Goal: Task Accomplishment & Management: Manage account settings

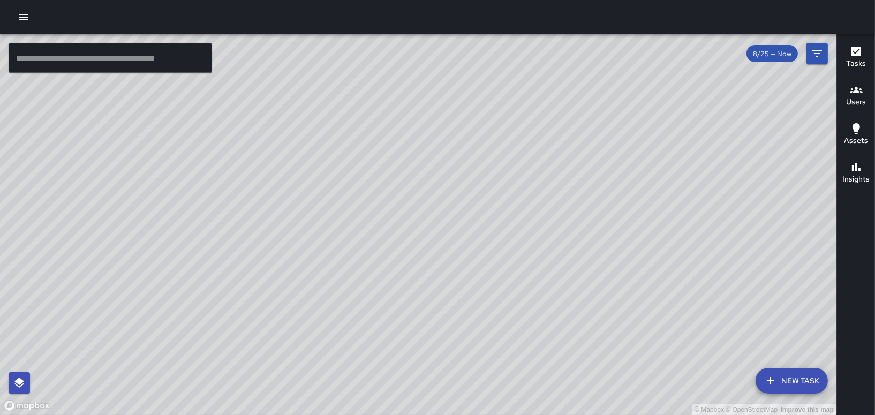
click at [24, 14] on icon "button" at bounding box center [24, 17] width 10 height 6
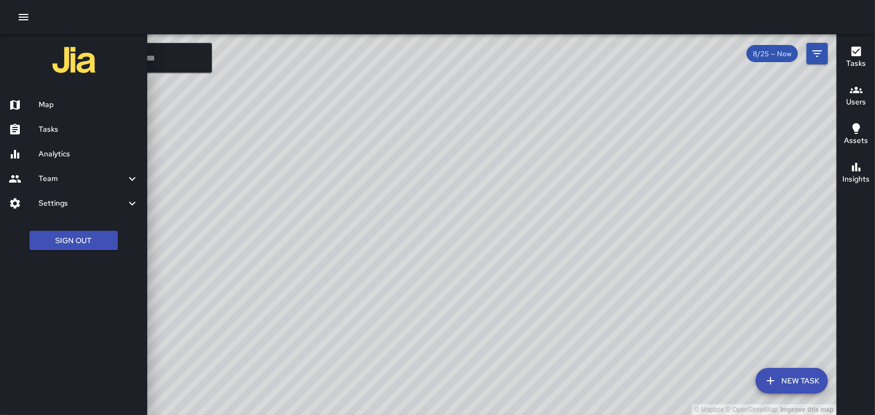
click at [199, 22] on div at bounding box center [437, 17] width 875 height 34
click at [17, 15] on icon "button" at bounding box center [23, 17] width 13 height 13
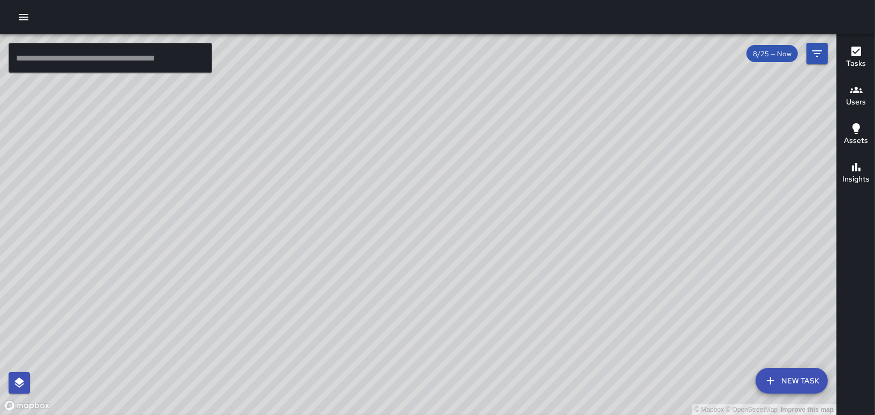
click at [20, 14] on icon "button" at bounding box center [24, 17] width 10 height 6
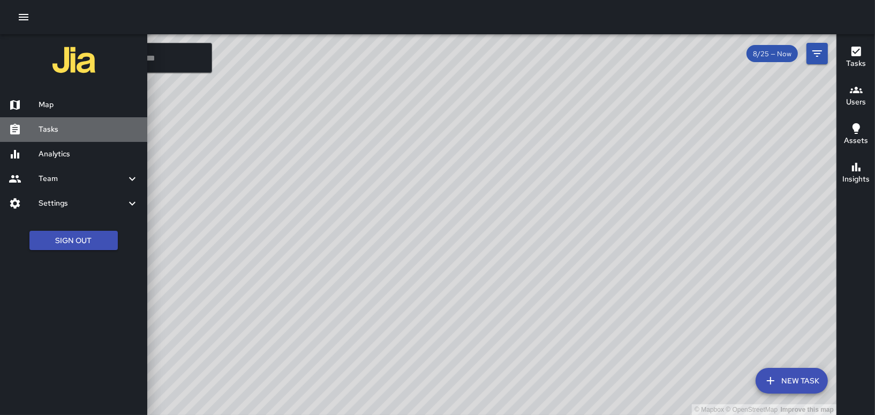
click at [44, 126] on h6 "Tasks" at bounding box center [89, 130] width 100 height 12
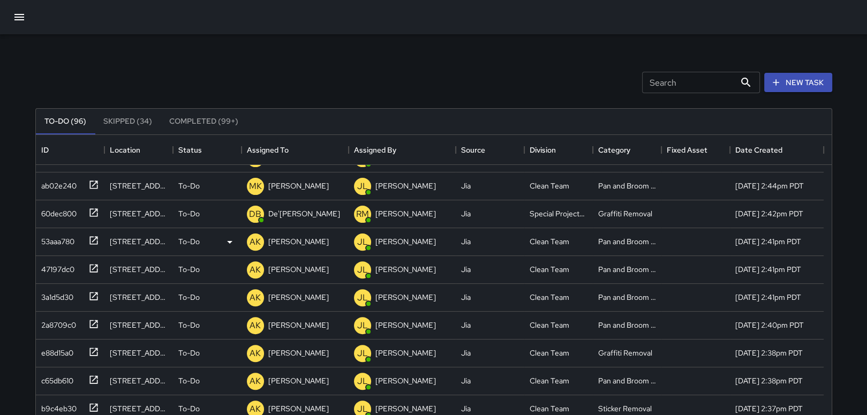
scroll to position [482, 0]
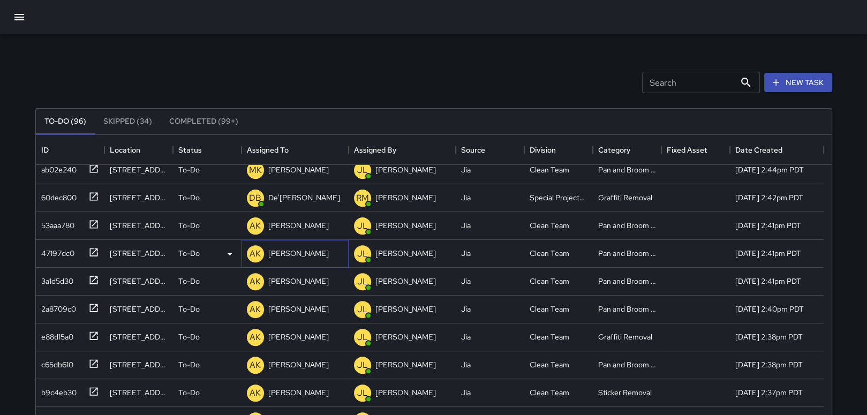
click at [281, 252] on p "[PERSON_NAME]" at bounding box center [298, 253] width 60 height 11
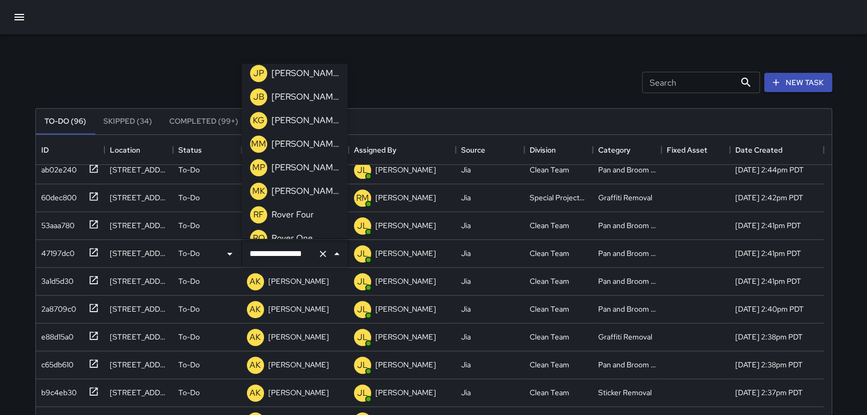
scroll to position [803, 0]
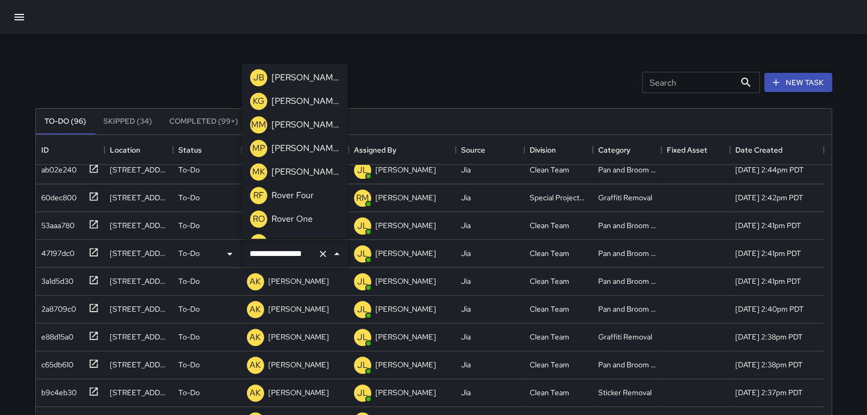
click at [293, 174] on p "[PERSON_NAME]" at bounding box center [304, 171] width 67 height 13
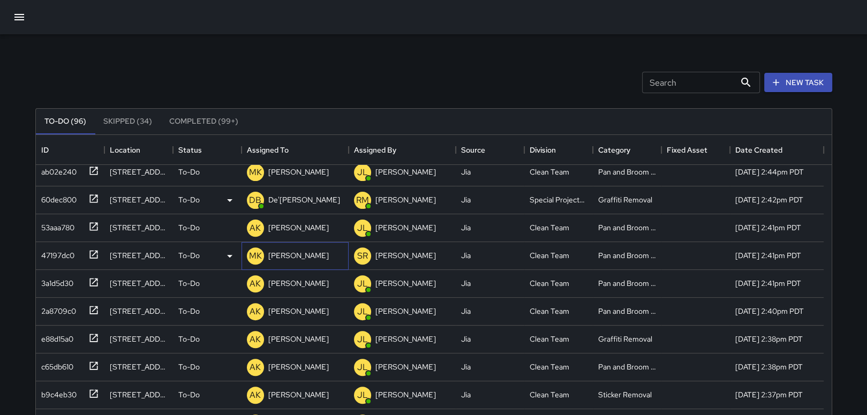
scroll to position [533, 0]
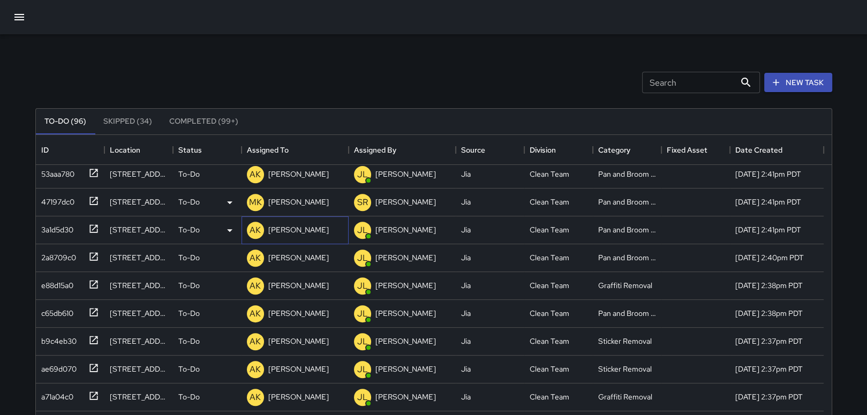
click at [296, 238] on div "AK [PERSON_NAME]" at bounding box center [288, 230] width 86 height 21
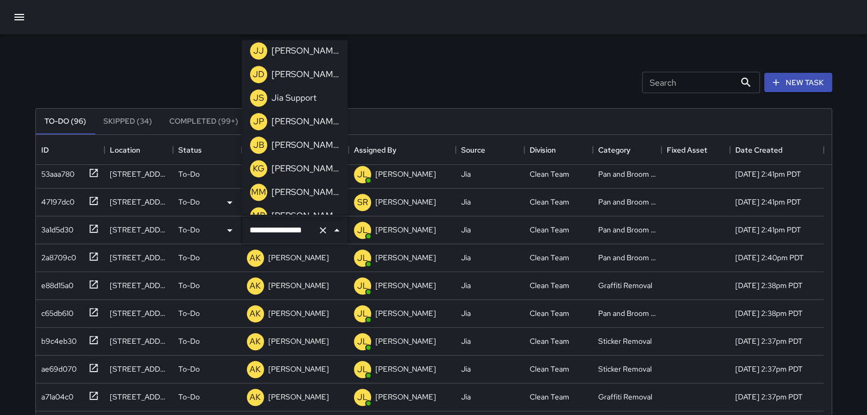
scroll to position [765, 0]
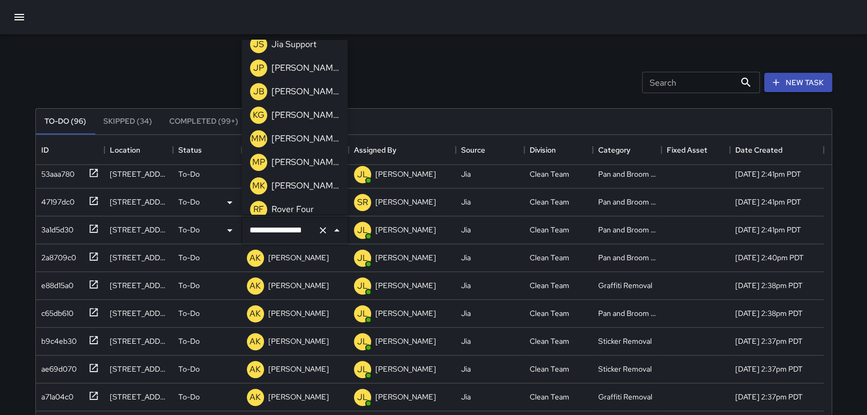
click at [286, 181] on p "[PERSON_NAME]" at bounding box center [304, 186] width 67 height 13
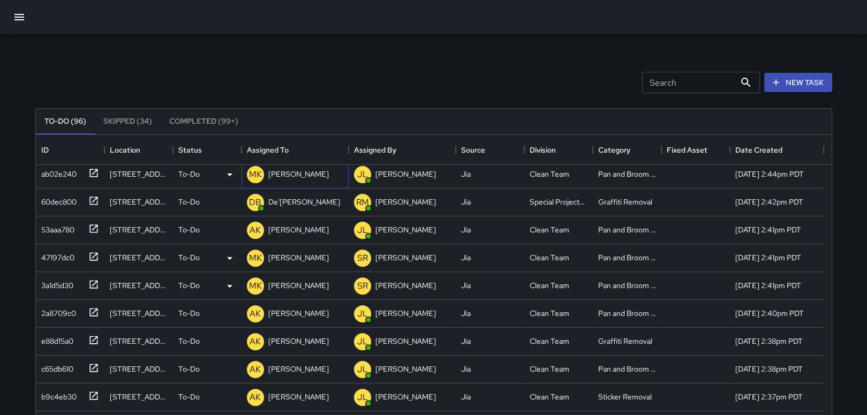
click at [291, 177] on p "[PERSON_NAME]" at bounding box center [298, 174] width 60 height 11
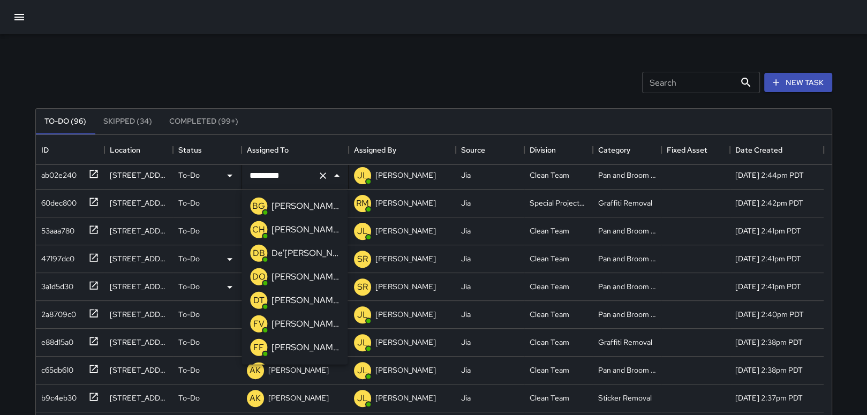
scroll to position [748, 0]
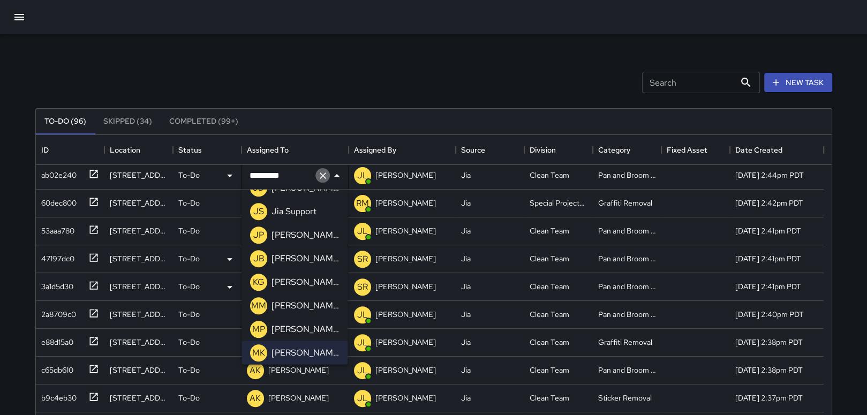
click at [320, 170] on icon "Clear" at bounding box center [322, 175] width 11 height 11
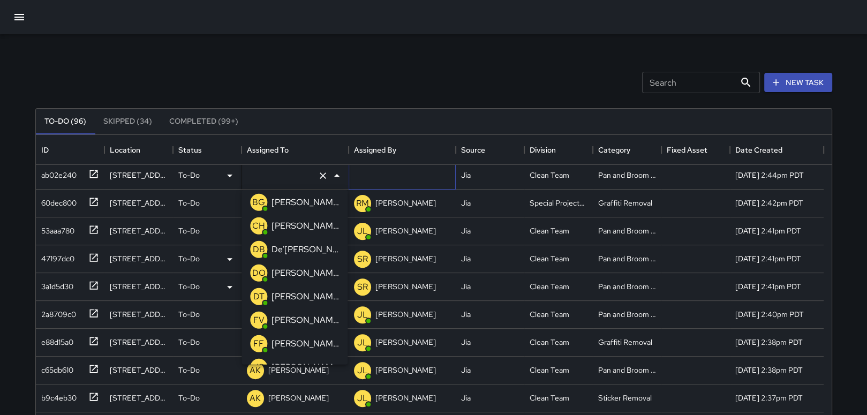
click at [388, 176] on div at bounding box center [402, 176] width 107 height 28
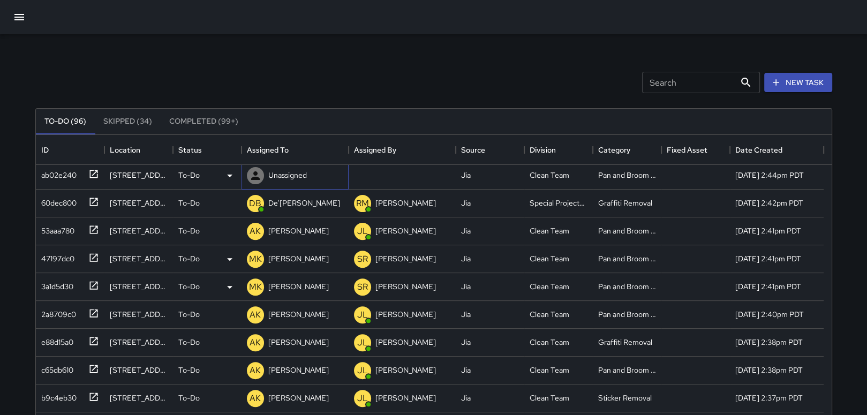
click at [321, 177] on div "Unassigned" at bounding box center [294, 176] width 107 height 28
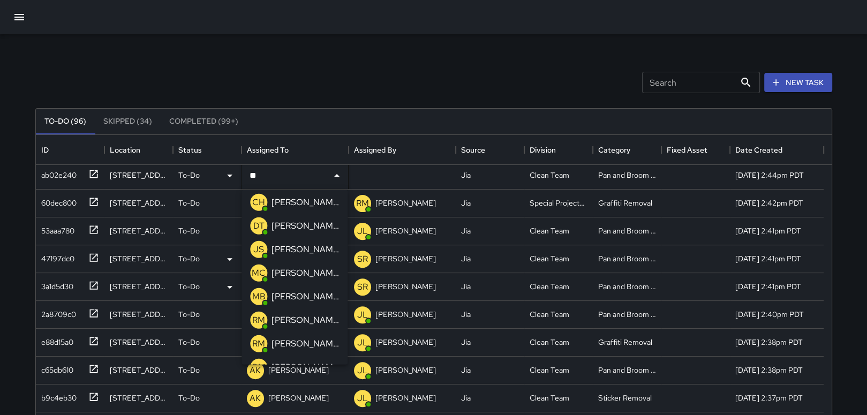
scroll to position [0, 0]
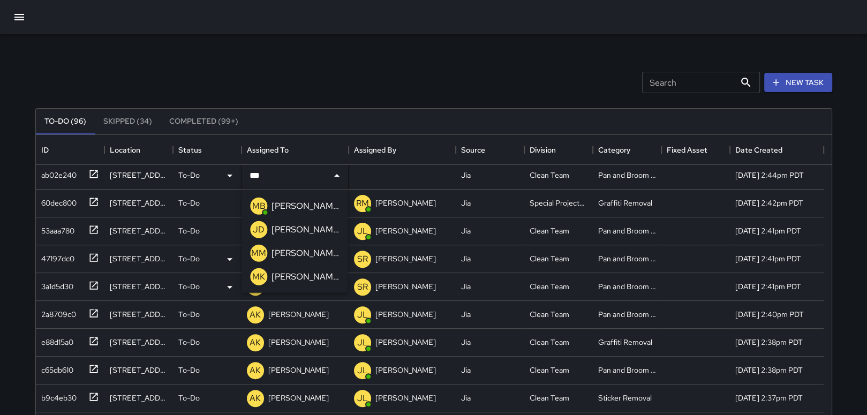
type input "****"
click at [280, 200] on p "[PERSON_NAME]" at bounding box center [304, 206] width 67 height 13
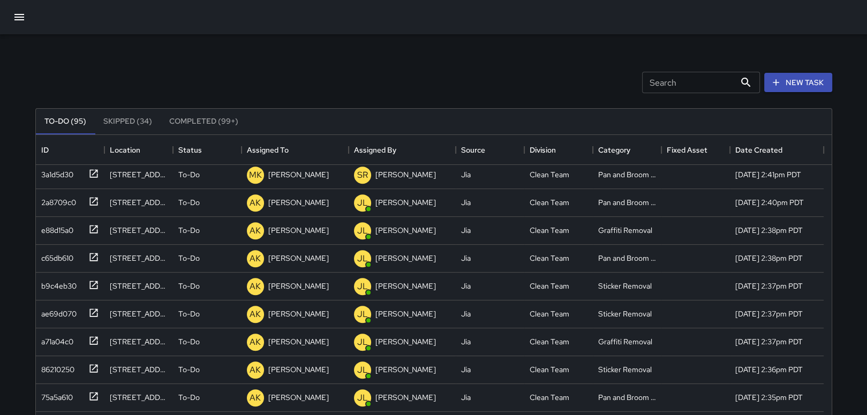
scroll to position [533, 0]
click at [305, 226] on p "[PERSON_NAME]" at bounding box center [298, 230] width 60 height 11
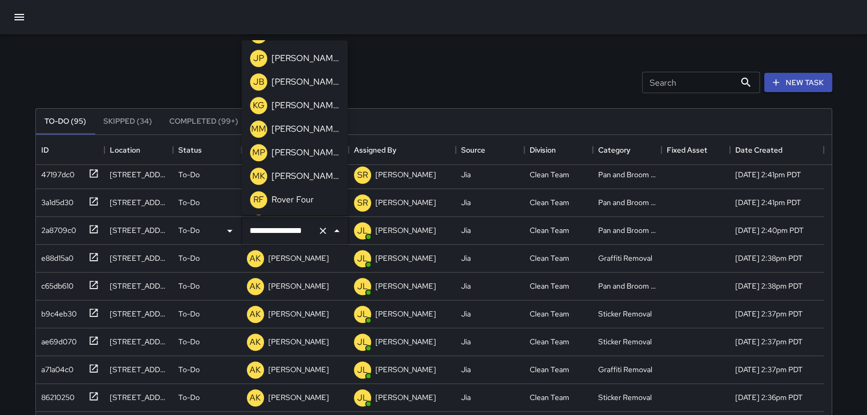
scroll to position [803, 0]
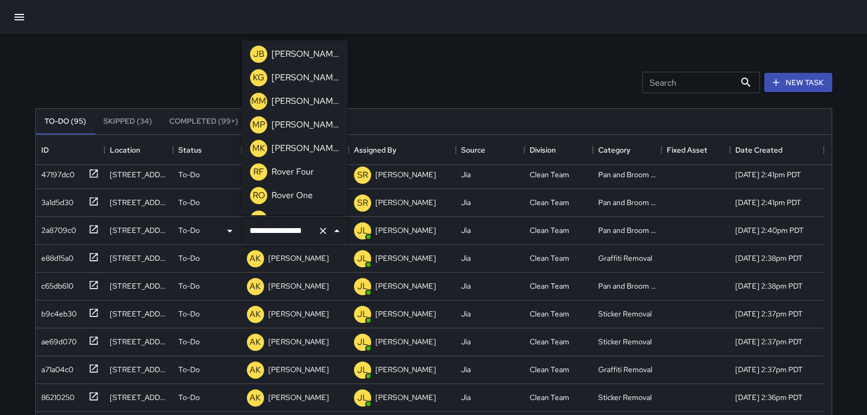
click at [308, 149] on li "MK [PERSON_NAME]" at bounding box center [294, 149] width 106 height 24
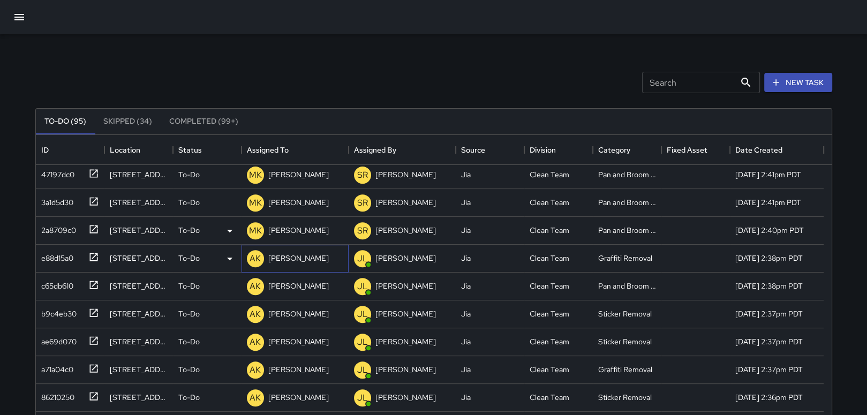
click at [304, 255] on p "[PERSON_NAME]" at bounding box center [298, 258] width 60 height 11
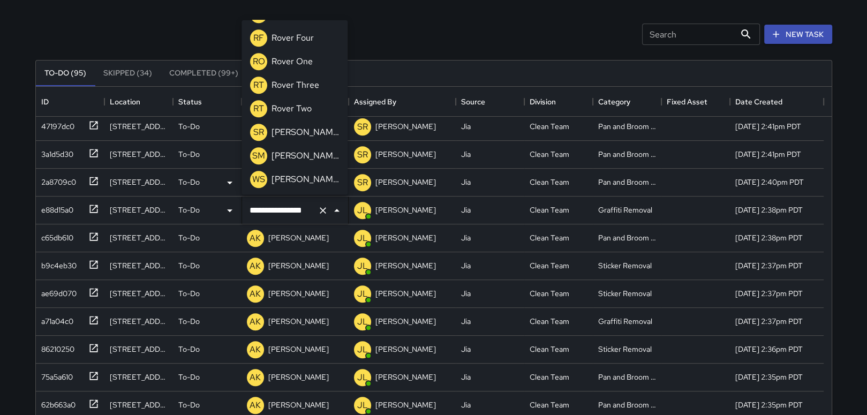
scroll to position [107, 0]
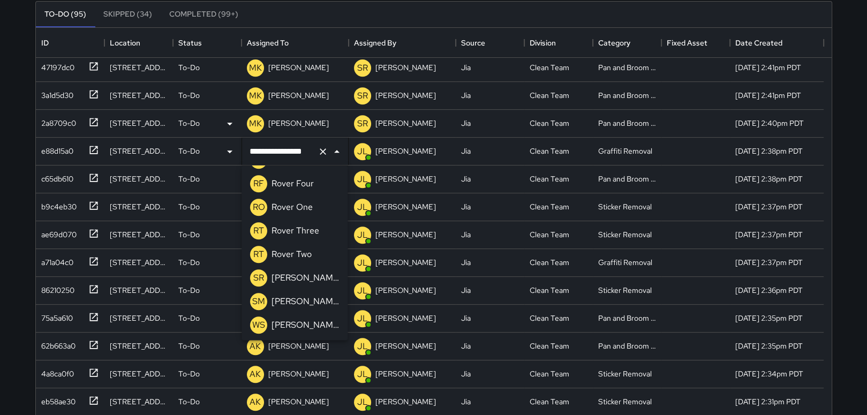
click at [294, 148] on input "**********" at bounding box center [280, 151] width 66 height 20
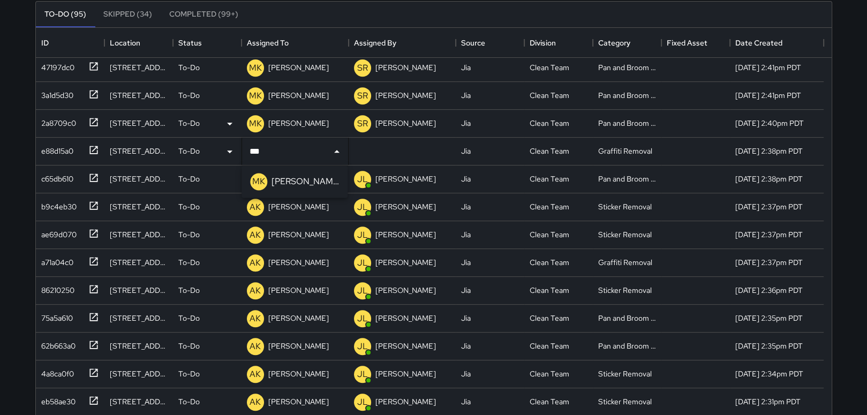
type input "****"
click at [293, 177] on p "[PERSON_NAME]" at bounding box center [304, 181] width 67 height 13
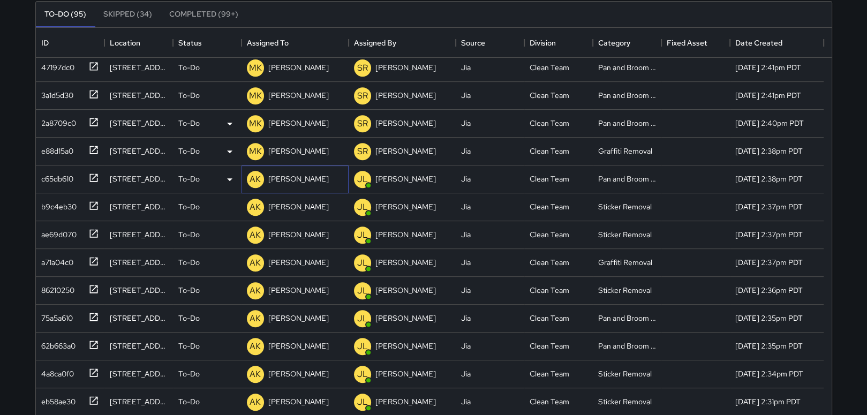
click at [308, 179] on p "[PERSON_NAME]" at bounding box center [298, 178] width 60 height 11
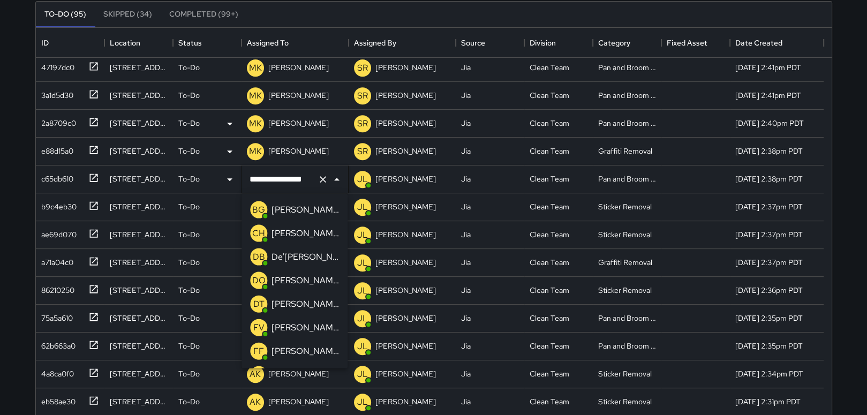
scroll to position [230, 0]
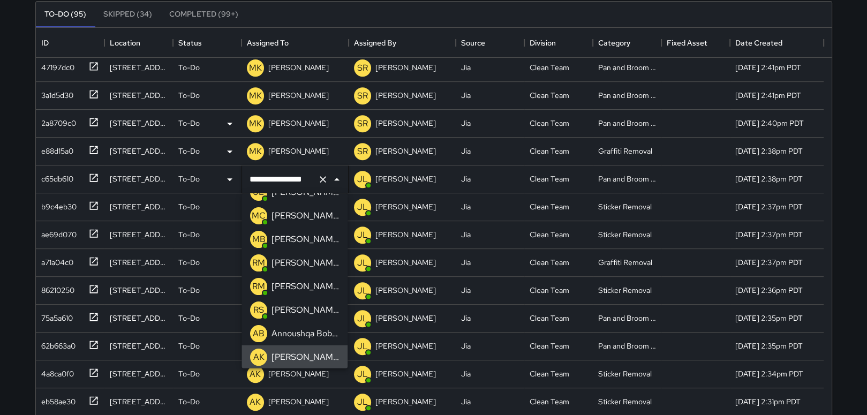
click at [323, 176] on icon "Clear" at bounding box center [322, 179] width 11 height 11
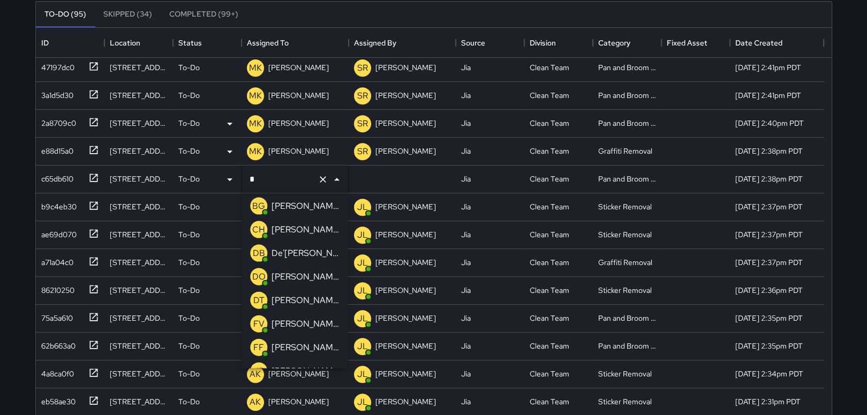
scroll to position [0, 0]
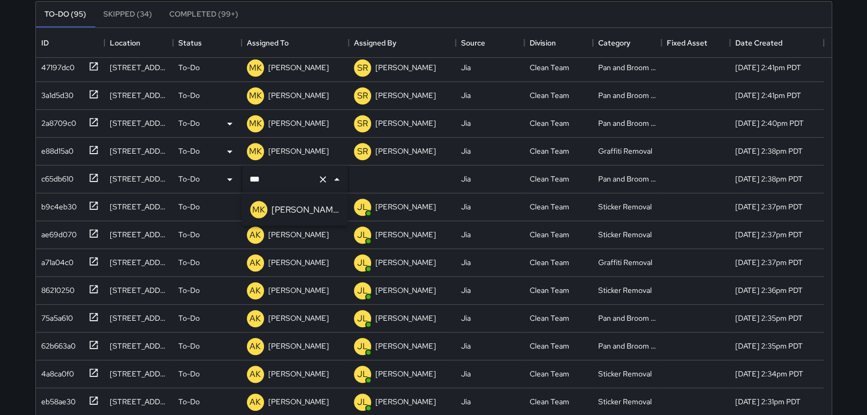
type input "****"
click at [284, 206] on p "[PERSON_NAME]" at bounding box center [304, 209] width 67 height 13
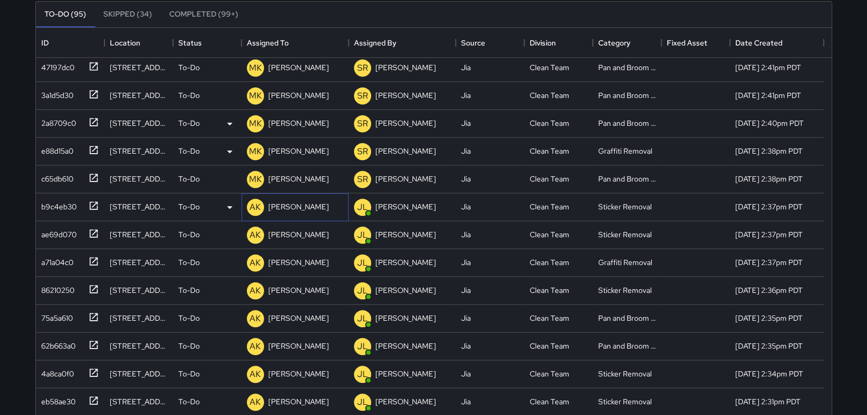
click at [297, 208] on p "[PERSON_NAME]" at bounding box center [298, 206] width 60 height 11
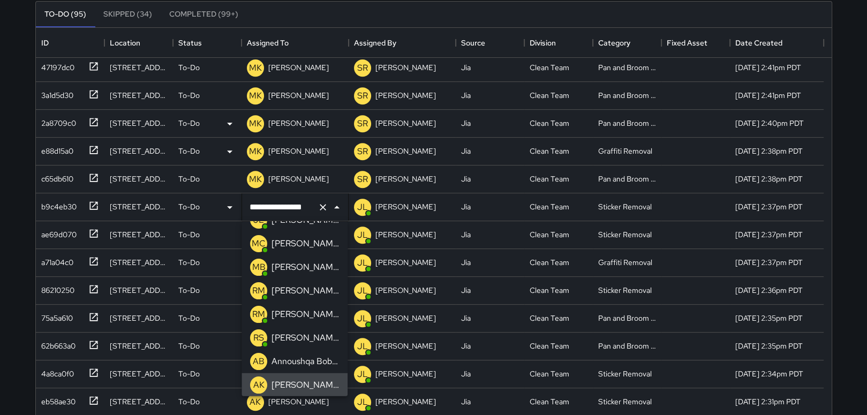
click at [325, 203] on icon "Clear" at bounding box center [322, 207] width 11 height 11
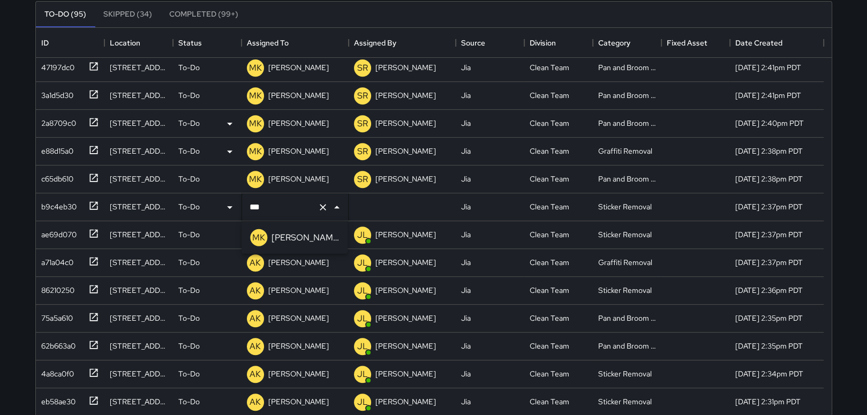
type input "****"
click at [272, 229] on div "[PERSON_NAME]" at bounding box center [305, 237] width 72 height 17
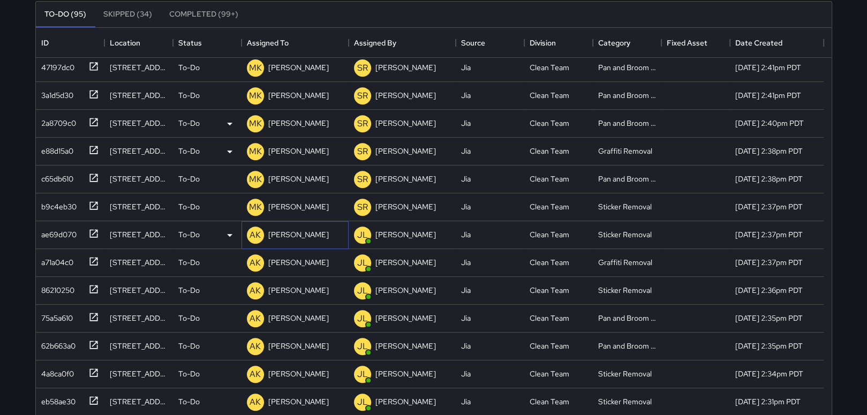
click at [290, 235] on p "[PERSON_NAME]" at bounding box center [298, 234] width 60 height 11
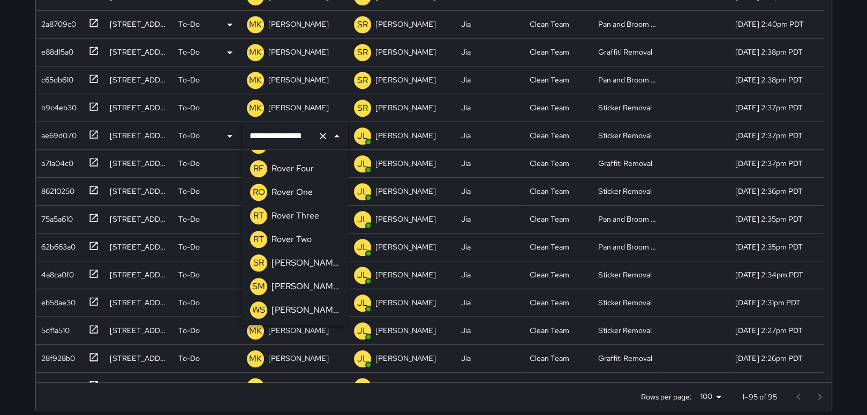
scroll to position [214, 0]
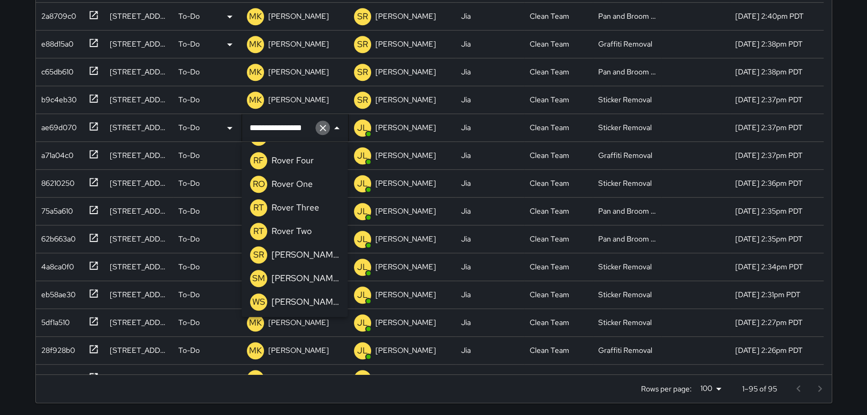
click at [325, 126] on icon "Clear" at bounding box center [322, 128] width 11 height 11
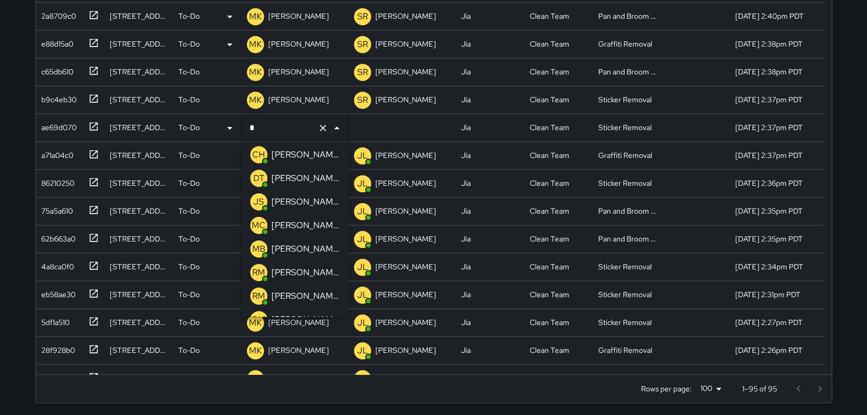
scroll to position [0, 0]
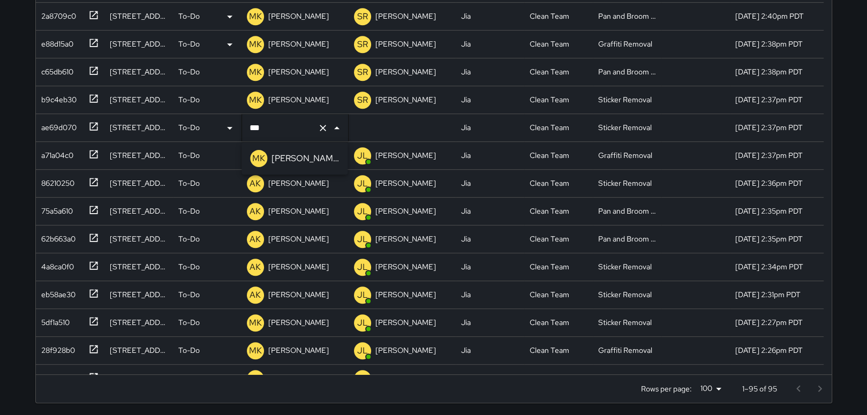
type input "****"
click at [294, 157] on p "[PERSON_NAME]" at bounding box center [304, 158] width 67 height 13
click at [305, 151] on p "[PERSON_NAME]" at bounding box center [298, 155] width 60 height 11
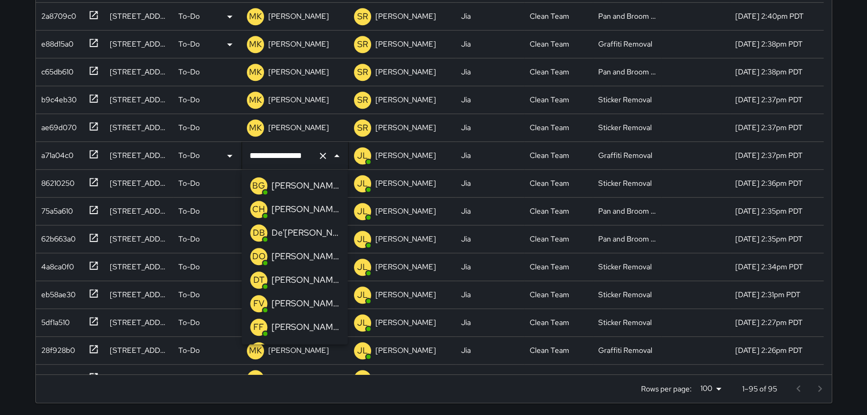
scroll to position [230, 0]
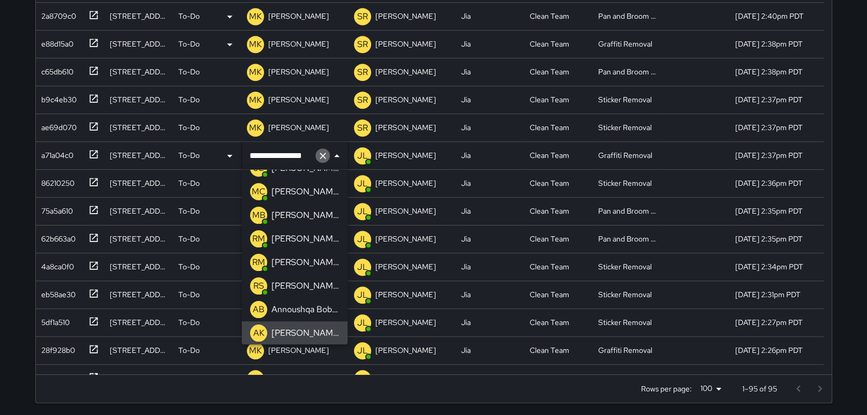
click at [321, 152] on icon "Clear" at bounding box center [322, 155] width 11 height 11
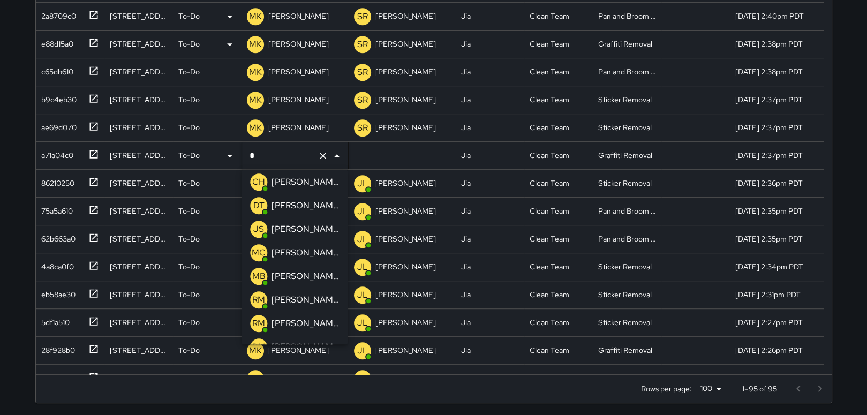
scroll to position [0, 0]
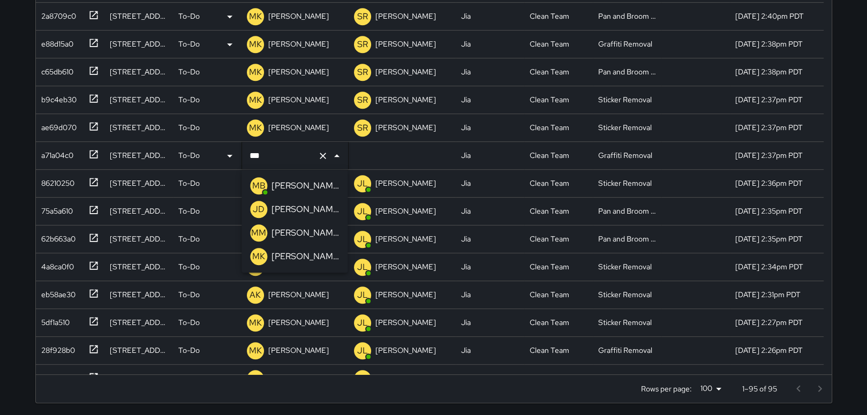
type input "****"
click at [297, 191] on p "[PERSON_NAME]" at bounding box center [304, 185] width 67 height 13
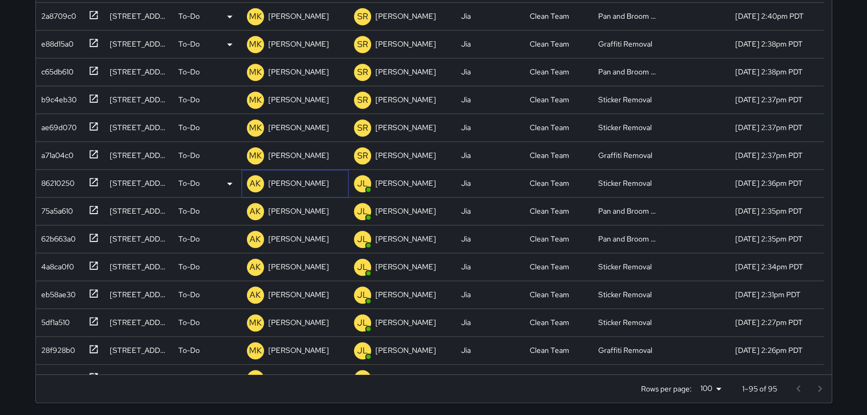
click at [299, 190] on div "[PERSON_NAME]" at bounding box center [298, 183] width 65 height 15
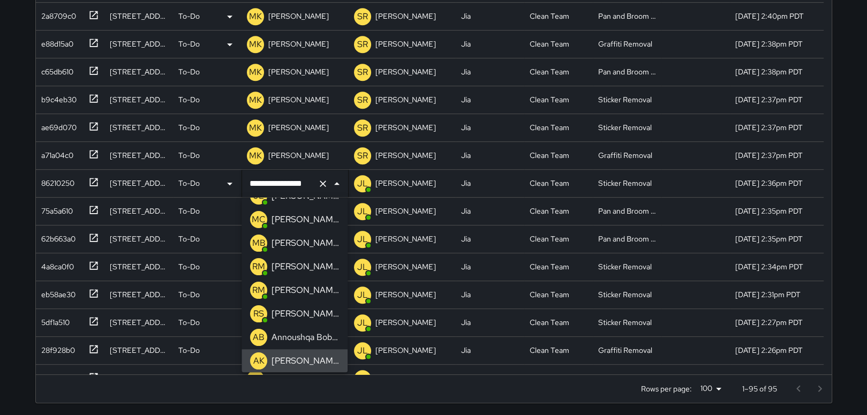
click at [323, 182] on icon "Clear" at bounding box center [322, 183] width 11 height 11
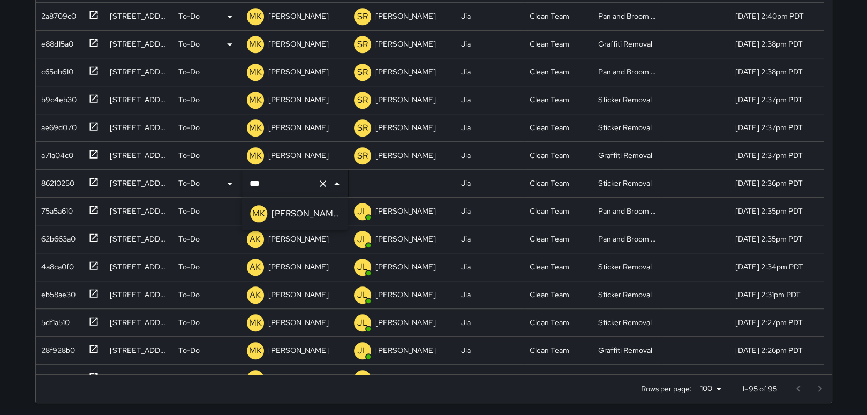
type input "****"
click at [289, 210] on p "[PERSON_NAME]" at bounding box center [304, 213] width 67 height 13
click at [293, 208] on p "[PERSON_NAME]" at bounding box center [298, 211] width 60 height 11
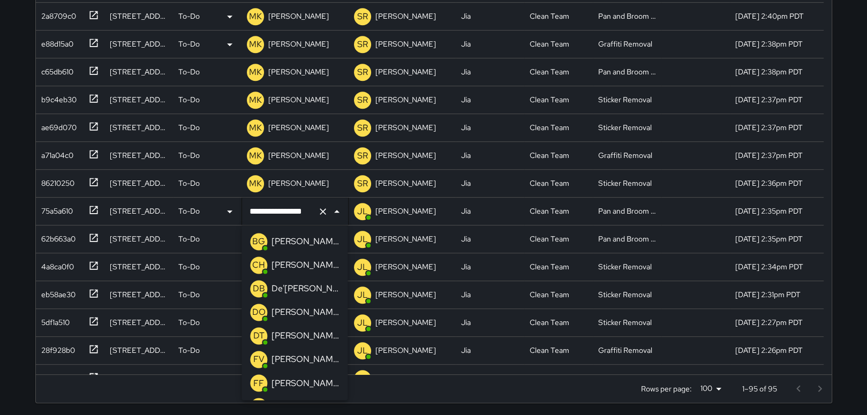
scroll to position [230, 0]
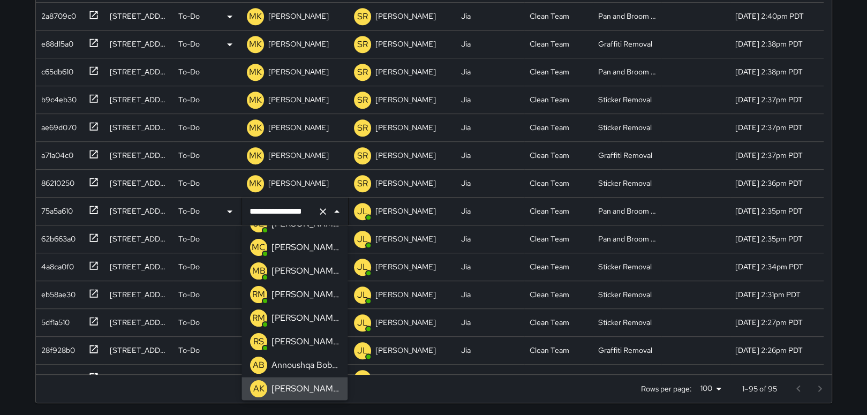
click at [317, 211] on icon "Clear" at bounding box center [322, 211] width 11 height 11
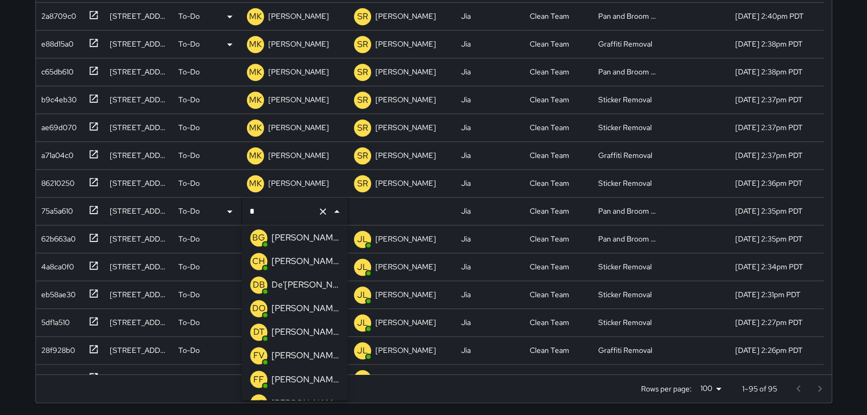
scroll to position [0, 0]
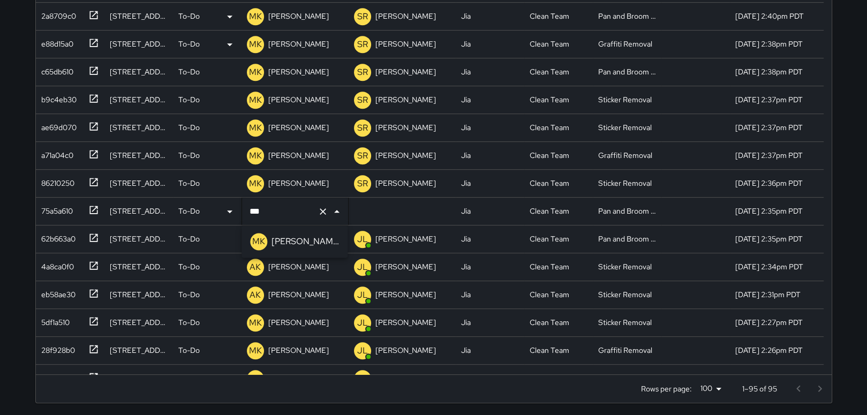
type input "****"
click at [313, 235] on li "MK [PERSON_NAME]" at bounding box center [294, 242] width 106 height 24
click at [304, 234] on p "[PERSON_NAME]" at bounding box center [298, 238] width 60 height 11
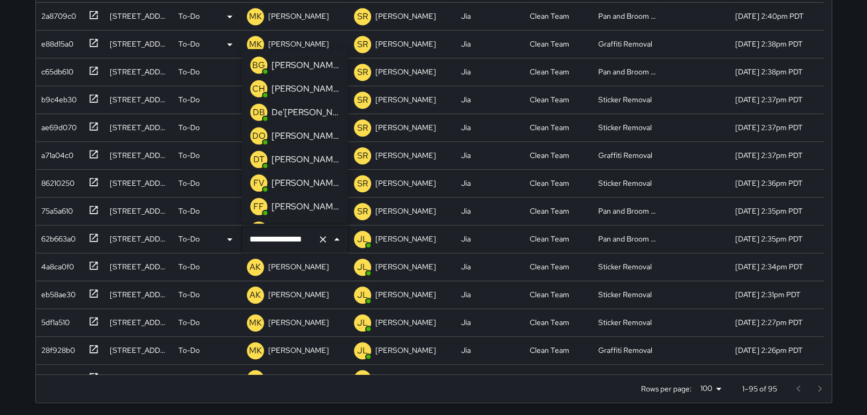
scroll to position [230, 0]
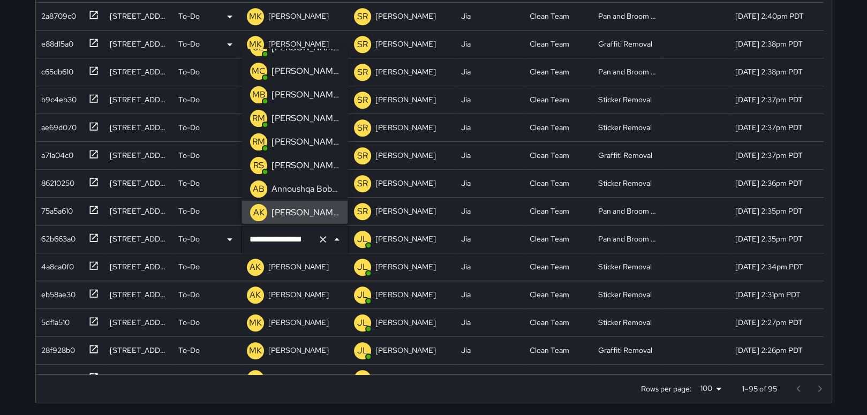
type input "**********"
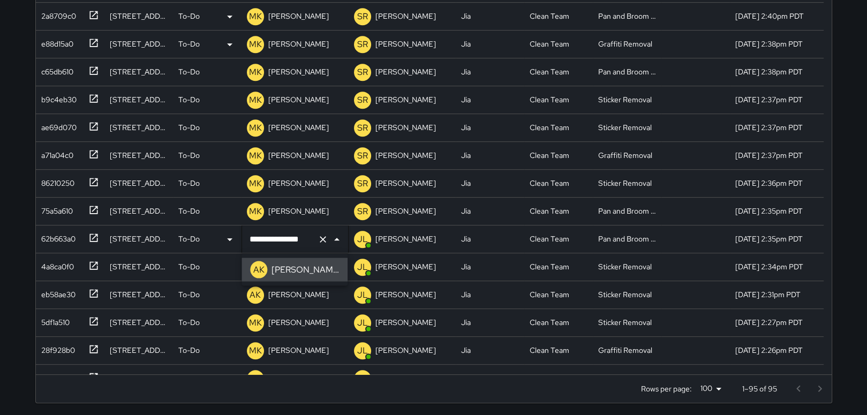
scroll to position [0, 0]
click at [320, 241] on icon "Clear" at bounding box center [322, 239] width 11 height 11
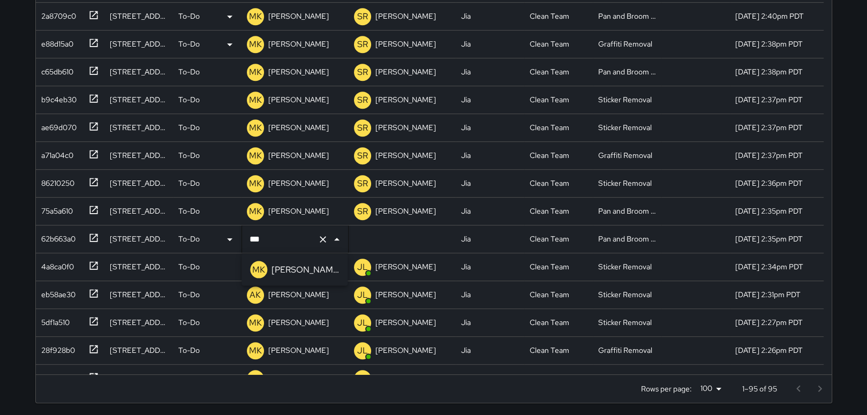
type input "****"
click at [305, 266] on p "[PERSON_NAME]" at bounding box center [304, 269] width 67 height 13
click at [287, 267] on p "[PERSON_NAME]" at bounding box center [298, 266] width 60 height 11
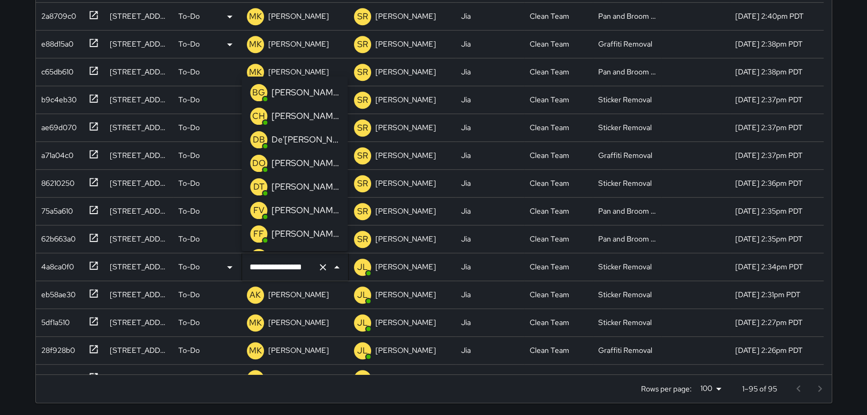
scroll to position [230, 0]
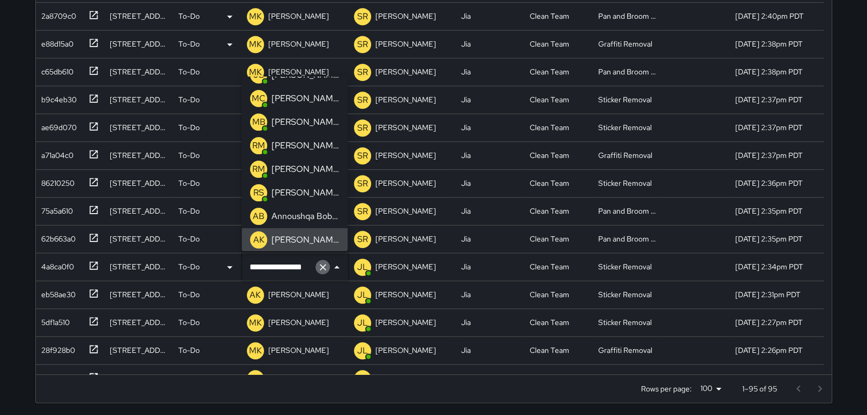
click at [324, 270] on icon "Clear" at bounding box center [322, 267] width 11 height 11
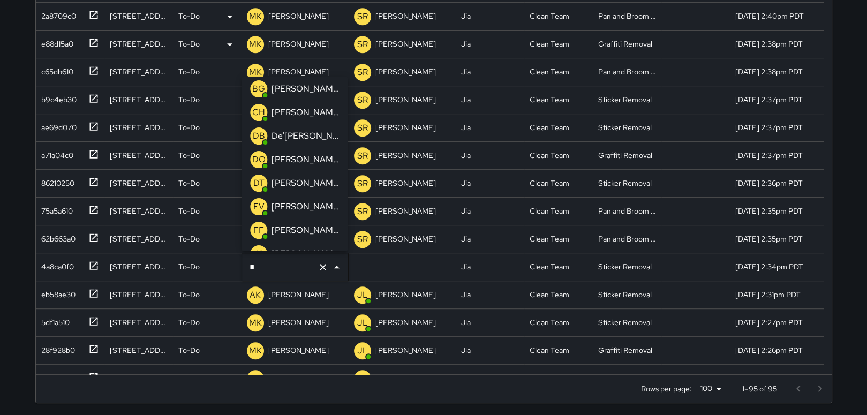
scroll to position [0, 0]
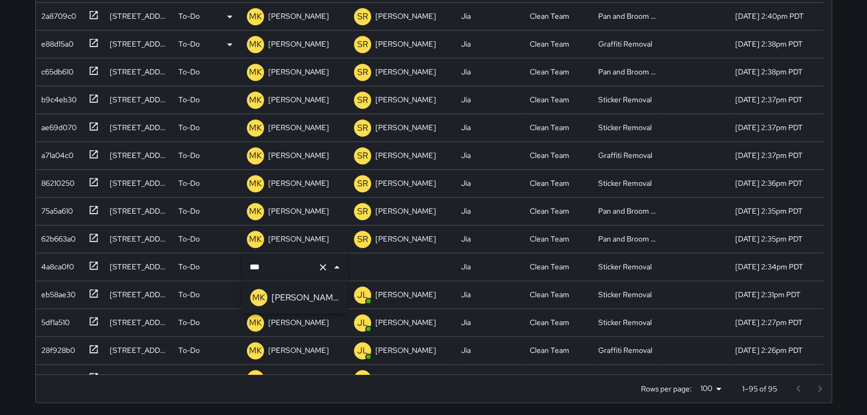
type input "****"
click at [290, 296] on p "[PERSON_NAME]" at bounding box center [304, 297] width 67 height 13
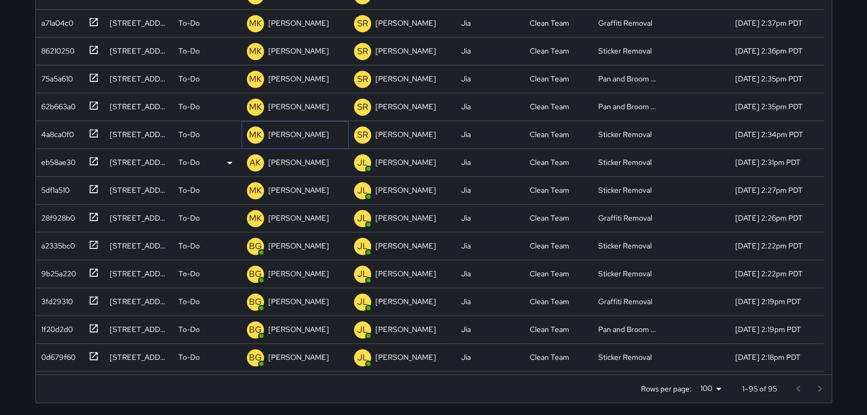
scroll to position [693, 0]
click at [284, 183] on div "[PERSON_NAME]" at bounding box center [298, 189] width 65 height 15
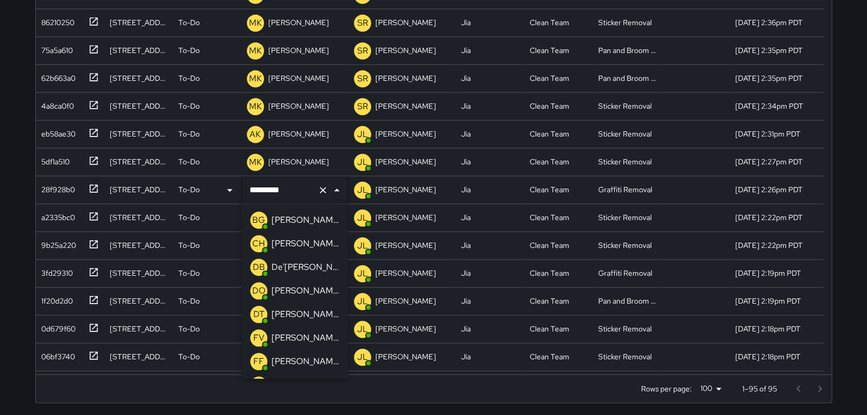
scroll to position [748, 0]
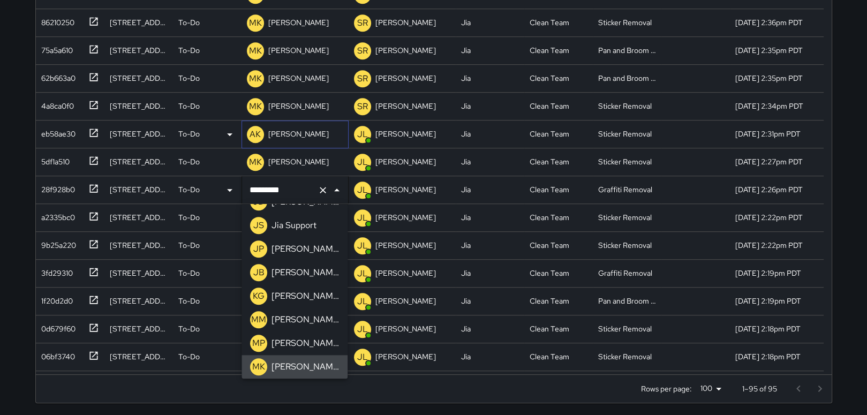
click at [315, 132] on p "[PERSON_NAME]" at bounding box center [298, 133] width 60 height 11
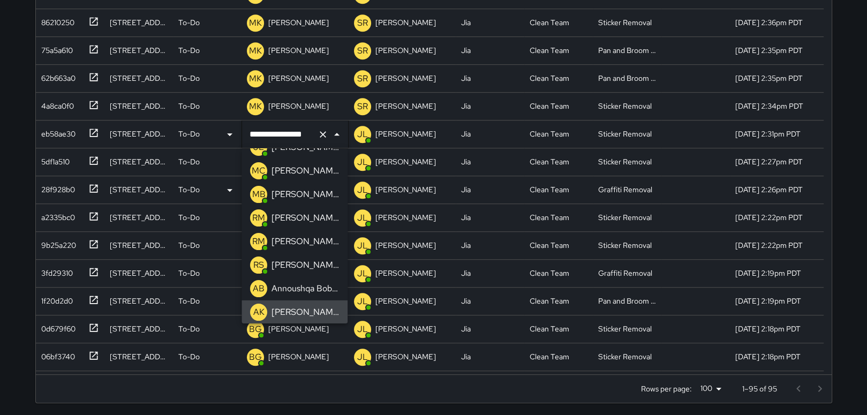
click at [319, 133] on icon "Clear" at bounding box center [322, 134] width 11 height 11
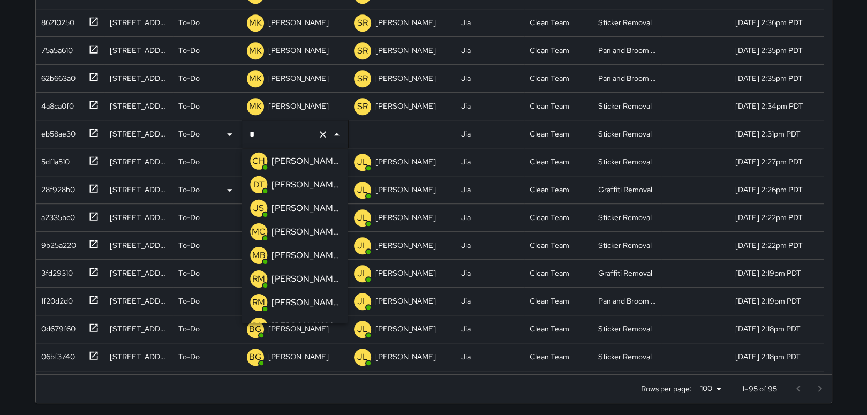
scroll to position [0, 0]
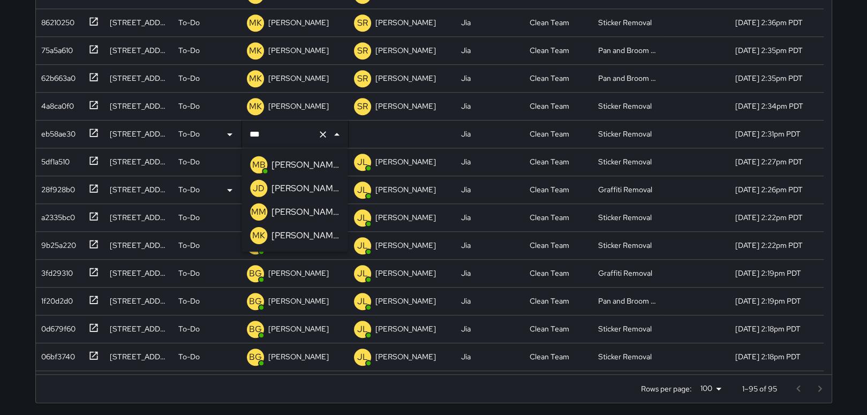
type input "****"
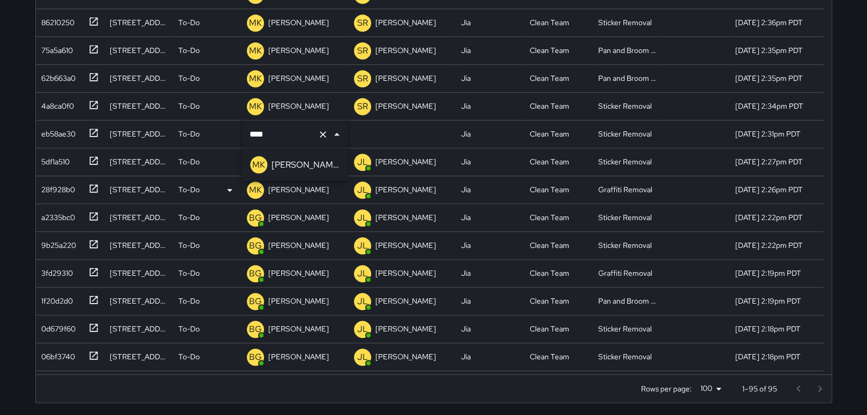
click at [296, 162] on p "[PERSON_NAME]" at bounding box center [304, 164] width 67 height 13
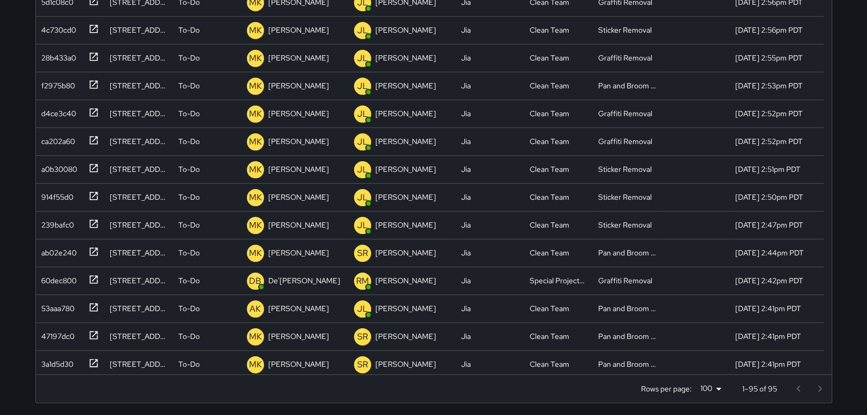
scroll to position [156, 0]
click at [323, 304] on p "[PERSON_NAME]" at bounding box center [298, 309] width 60 height 11
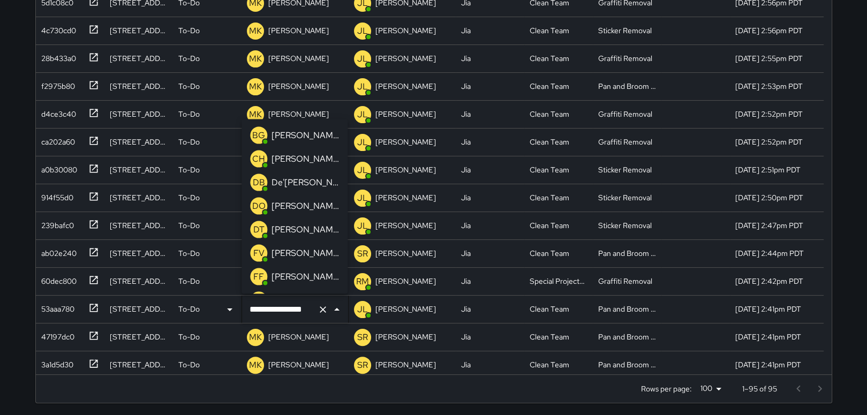
scroll to position [230, 0]
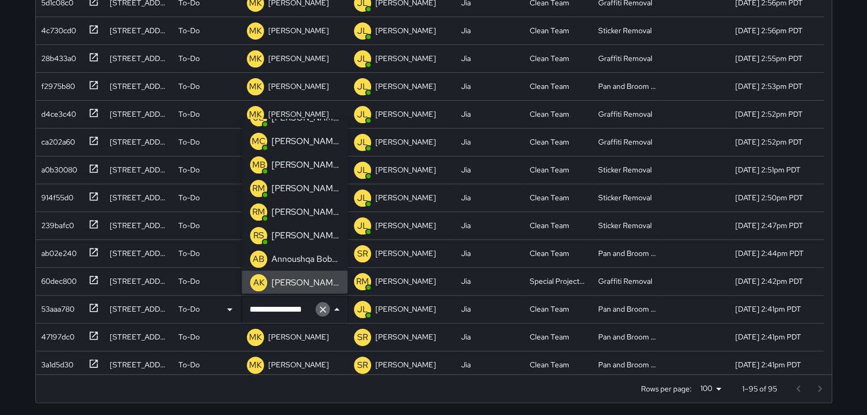
click at [317, 309] on icon "Clear" at bounding box center [322, 309] width 11 height 11
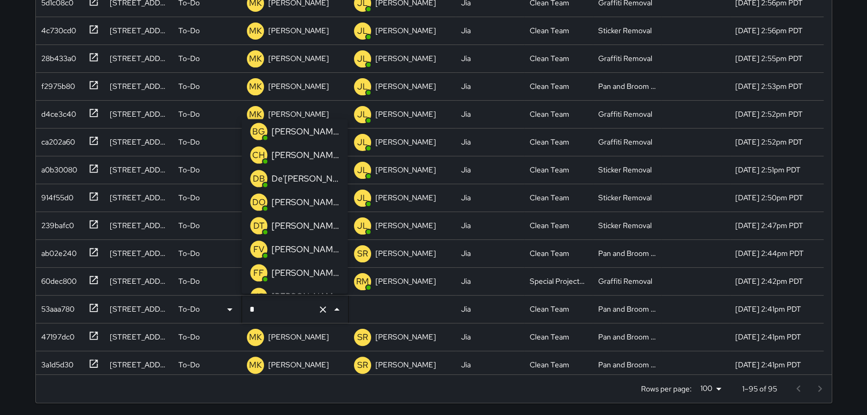
scroll to position [0, 0]
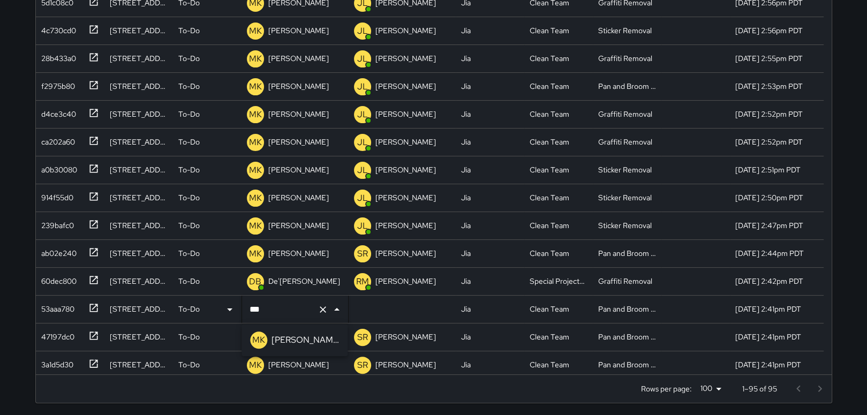
type input "****"
click at [281, 334] on p "[PERSON_NAME]" at bounding box center [304, 340] width 67 height 13
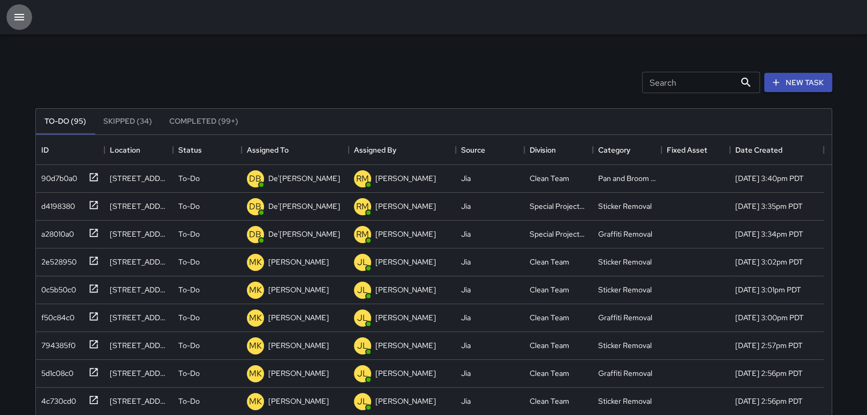
click at [17, 13] on icon "button" at bounding box center [19, 17] width 13 height 13
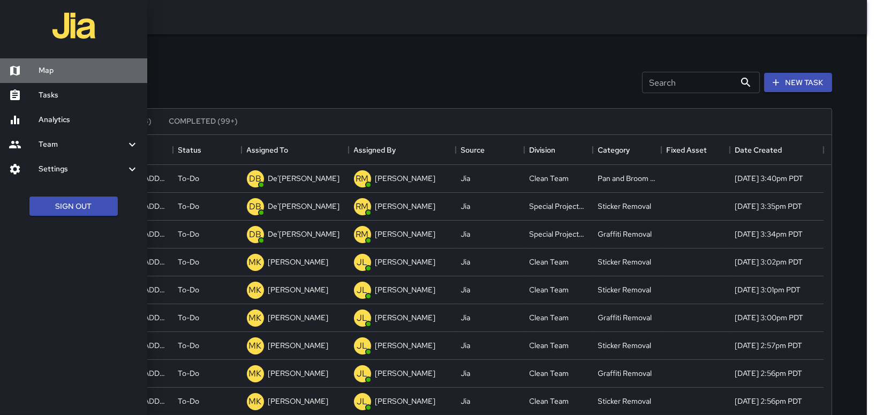
click at [45, 73] on h6 "Map" at bounding box center [89, 71] width 100 height 12
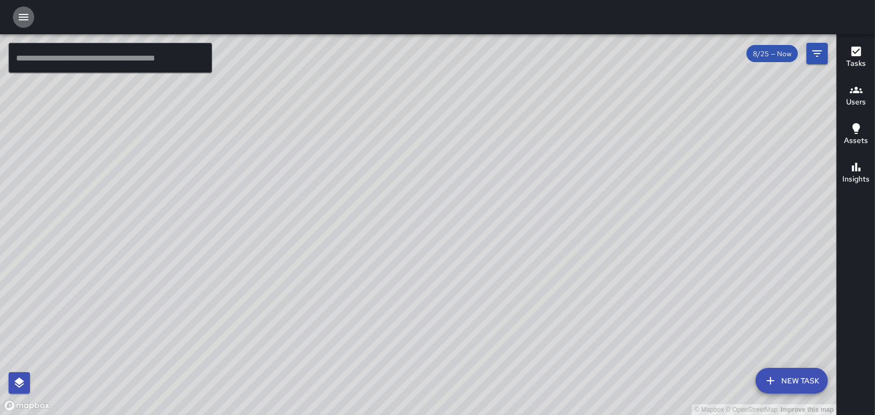
click at [23, 20] on icon "button" at bounding box center [24, 17] width 10 height 6
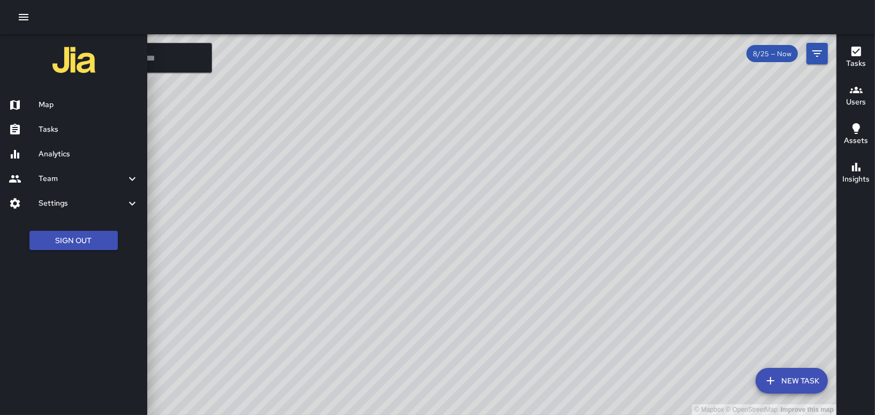
click at [63, 109] on h6 "Map" at bounding box center [89, 105] width 100 height 12
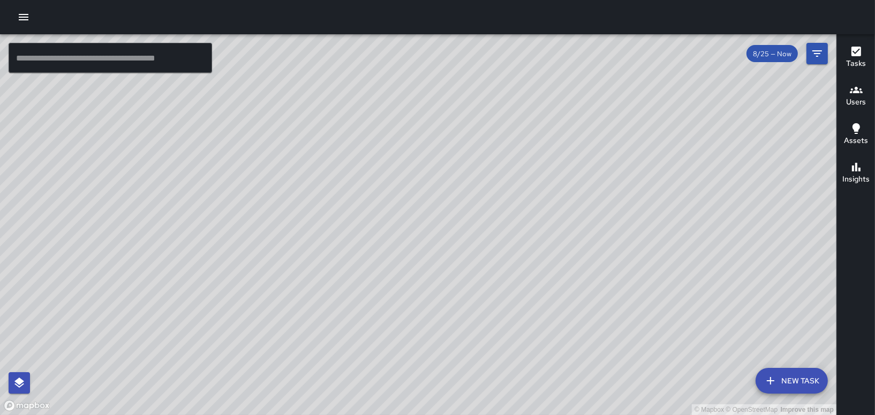
click at [6, 20] on div at bounding box center [437, 17] width 875 height 34
drag, startPoint x: 13, startPoint y: 17, endPoint x: 21, endPoint y: 13, distance: 9.4
click at [13, 17] on button "button" at bounding box center [23, 16] width 21 height 21
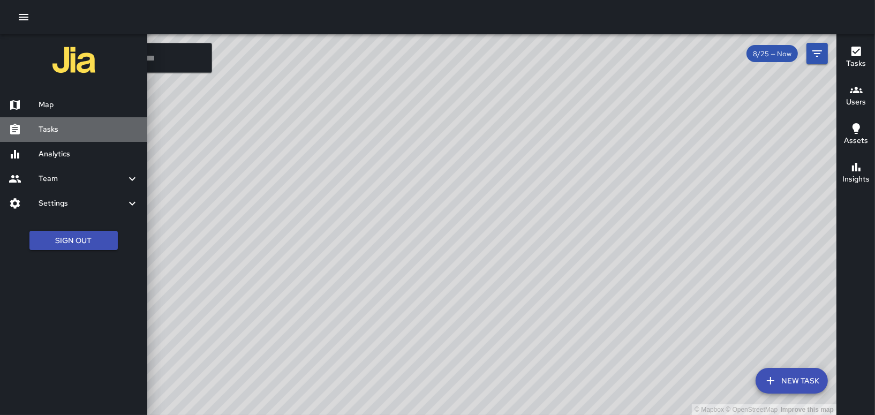
click at [60, 124] on h6 "Tasks" at bounding box center [89, 130] width 100 height 12
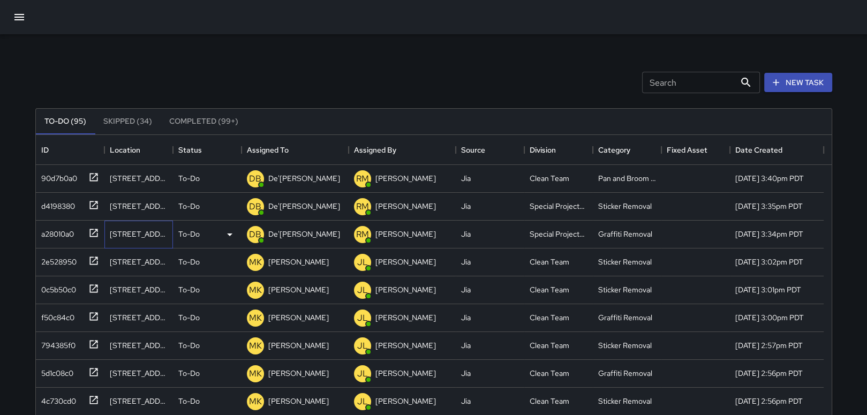
click at [137, 236] on div "[STREET_ADDRESS][PERSON_NAME]" at bounding box center [139, 234] width 58 height 11
click at [63, 234] on div "a28010a0" at bounding box center [55, 231] width 37 height 15
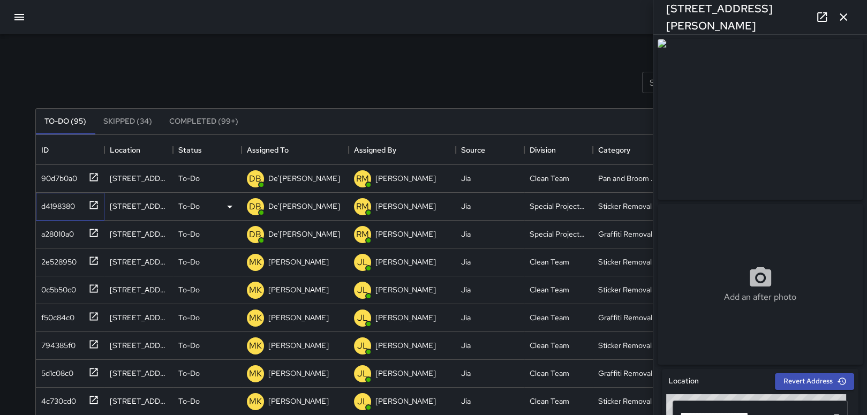
click at [62, 202] on div "d4198380" at bounding box center [56, 203] width 38 height 15
click at [59, 264] on div "2e528950" at bounding box center [57, 259] width 40 height 15
click at [58, 283] on div "0c5b50c0" at bounding box center [56, 287] width 39 height 15
click at [62, 311] on div "f50c84c0" at bounding box center [55, 315] width 37 height 15
click at [68, 346] on div "794385f0" at bounding box center [56, 343] width 39 height 15
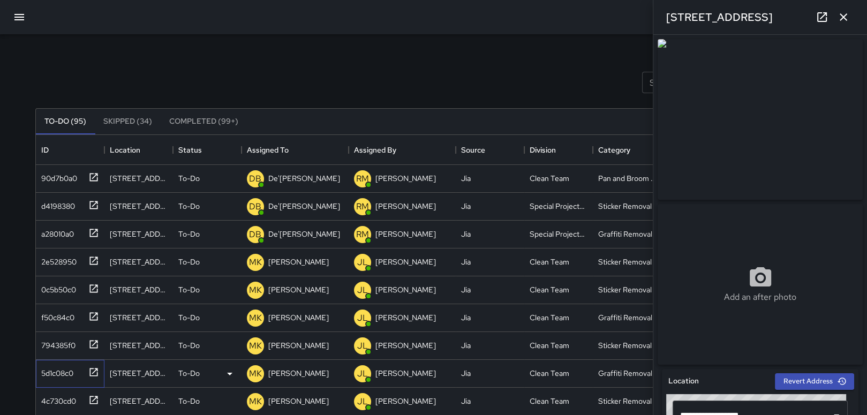
click at [62, 370] on div "5d1c08c0" at bounding box center [55, 371] width 36 height 15
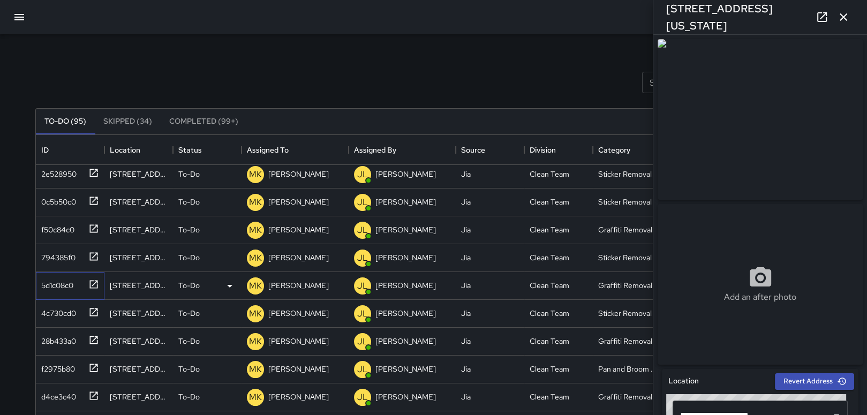
scroll to position [107, 0]
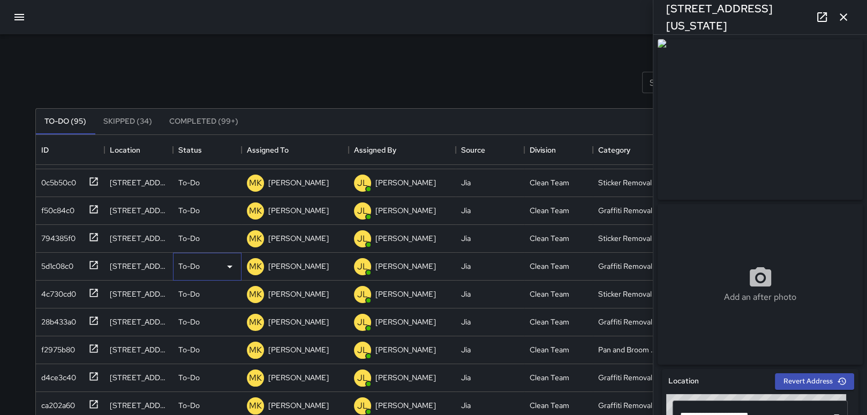
drag, startPoint x: 215, startPoint y: 271, endPoint x: 222, endPoint y: 274, distance: 6.8
click at [222, 274] on div "To-Do" at bounding box center [207, 267] width 69 height 28
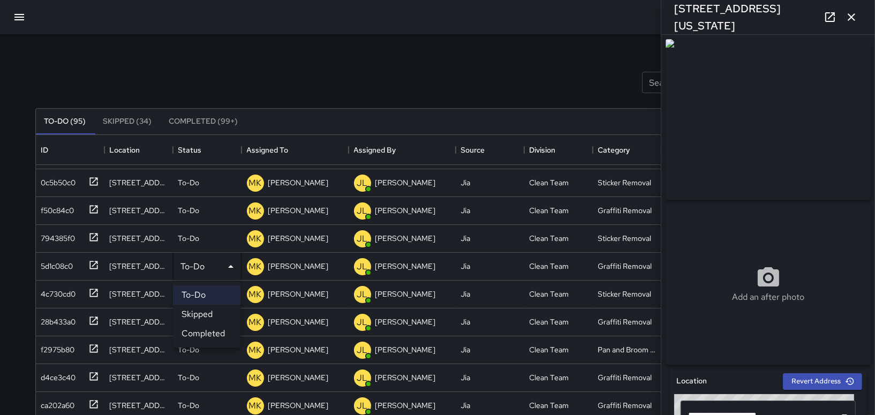
click at [61, 290] on div at bounding box center [437, 207] width 875 height 415
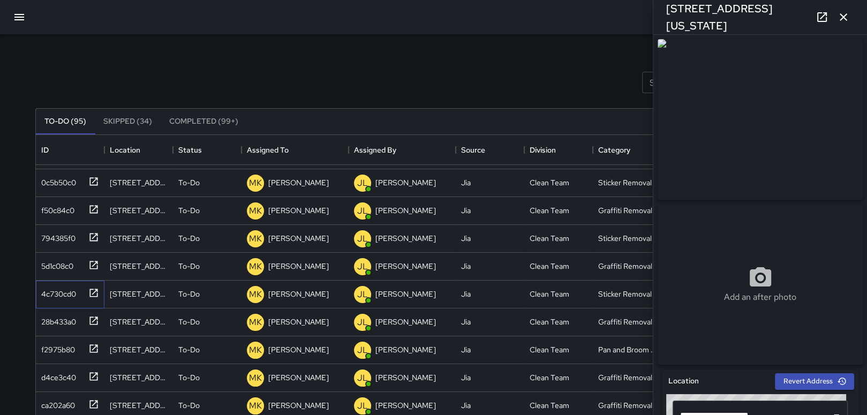
click at [61, 290] on div "4c730cd0" at bounding box center [56, 291] width 39 height 15
click at [50, 323] on div "28b433a0" at bounding box center [56, 319] width 39 height 15
click at [54, 347] on div "f2975b80" at bounding box center [56, 347] width 38 height 15
click at [48, 375] on div "d4ce3c40" at bounding box center [56, 375] width 39 height 15
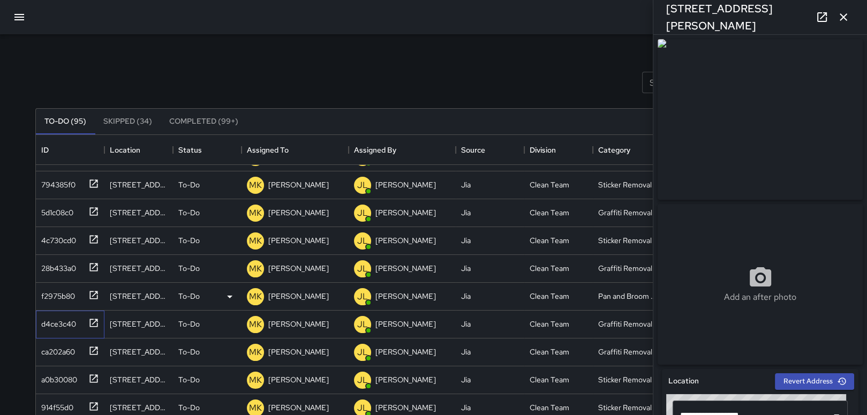
scroll to position [214, 0]
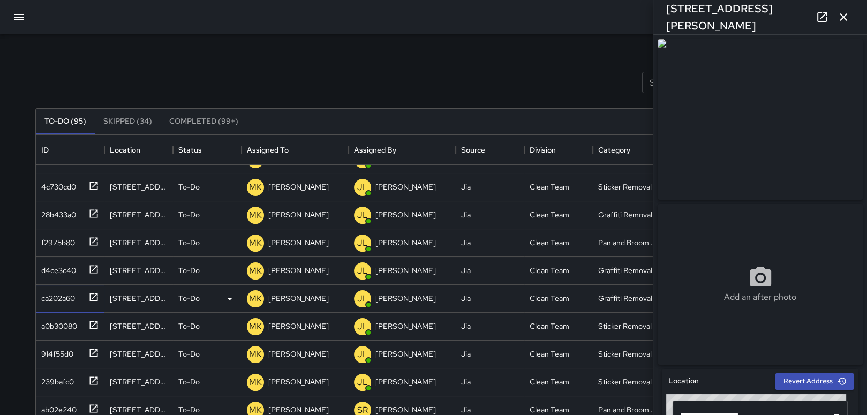
click at [50, 291] on div "ca202a60" at bounding box center [56, 296] width 38 height 15
click at [54, 314] on div "a0b30080" at bounding box center [70, 327] width 69 height 28
click at [57, 350] on div "914f55d0" at bounding box center [55, 351] width 36 height 15
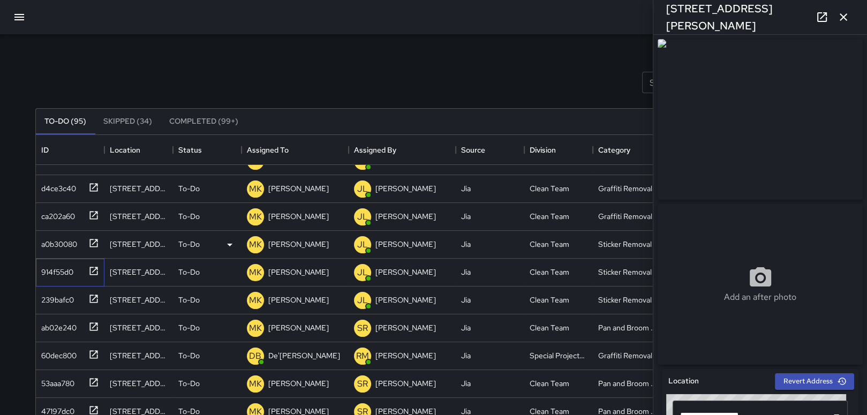
scroll to position [321, 0]
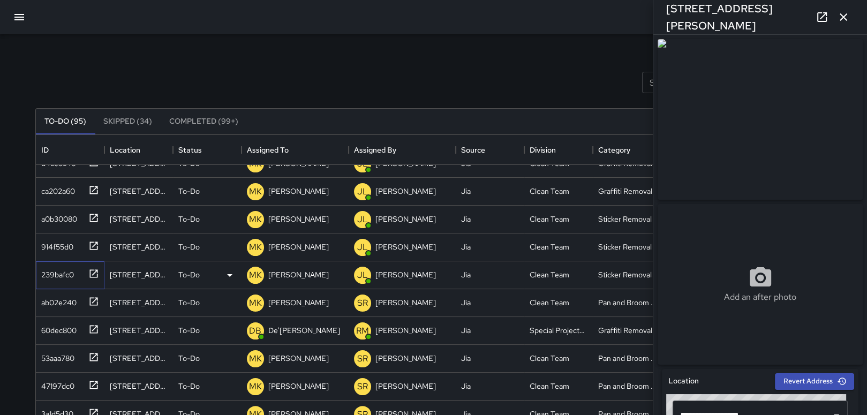
click at [57, 275] on div "239bafc0" at bounding box center [55, 272] width 37 height 15
click at [65, 302] on div "ab02e240" at bounding box center [57, 300] width 40 height 15
click at [104, 64] on div "Search Search New Task" at bounding box center [433, 83] width 801 height 56
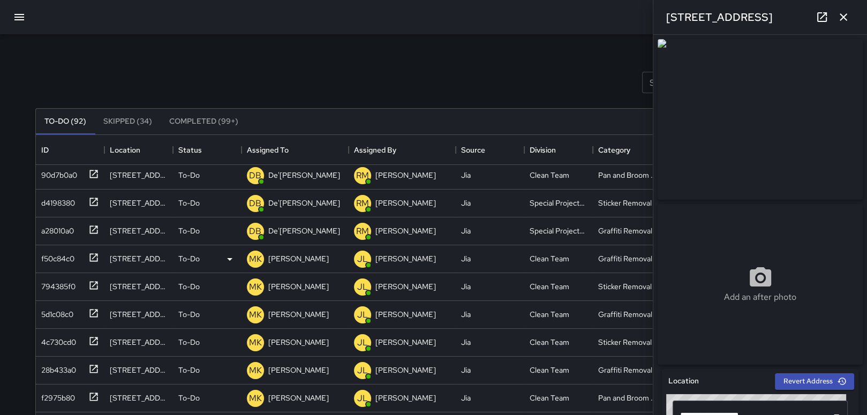
scroll to position [0, 0]
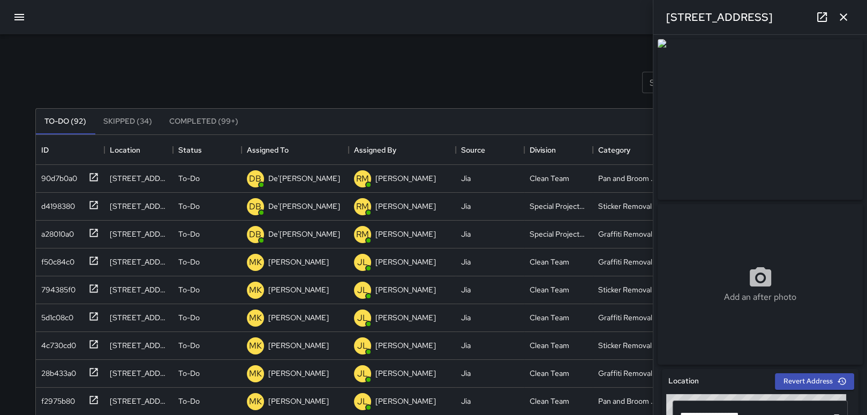
click at [12, 10] on button "button" at bounding box center [19, 17] width 26 height 26
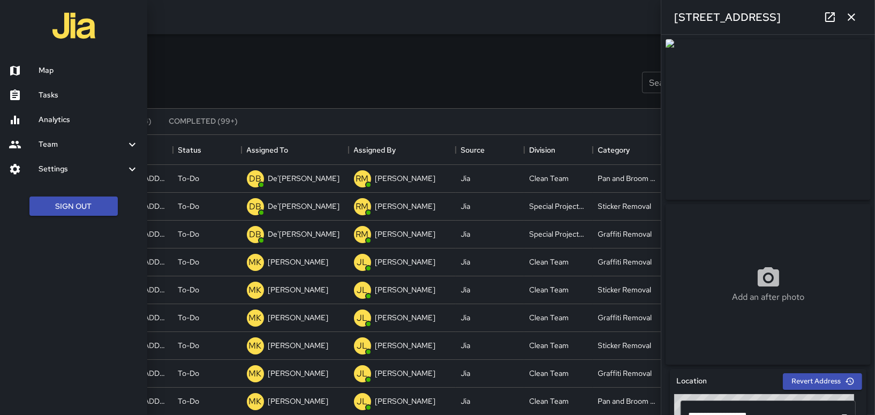
click at [62, 77] on h6 "Map" at bounding box center [89, 71] width 100 height 12
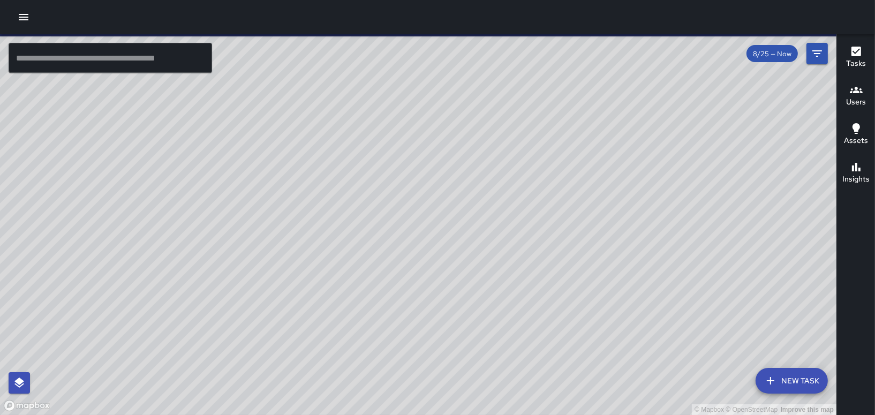
click at [18, 19] on icon "button" at bounding box center [23, 17] width 13 height 13
click at [23, 16] on icon "button" at bounding box center [23, 17] width 13 height 13
click at [29, 16] on icon "button" at bounding box center [23, 17] width 13 height 13
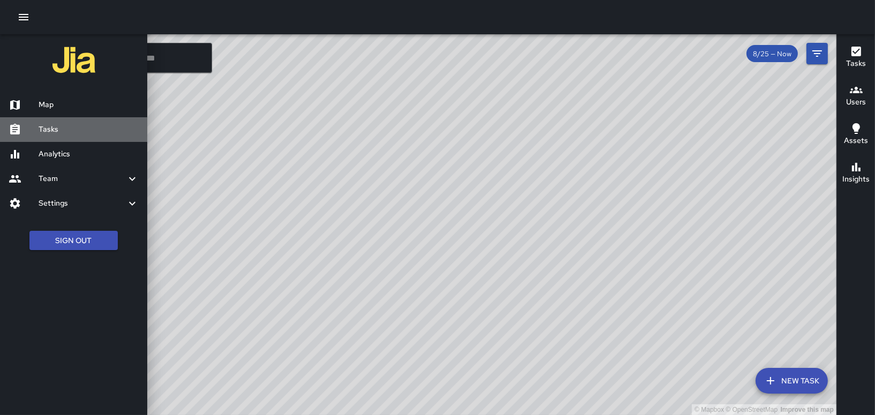
click at [51, 124] on h6 "Tasks" at bounding box center [89, 130] width 100 height 12
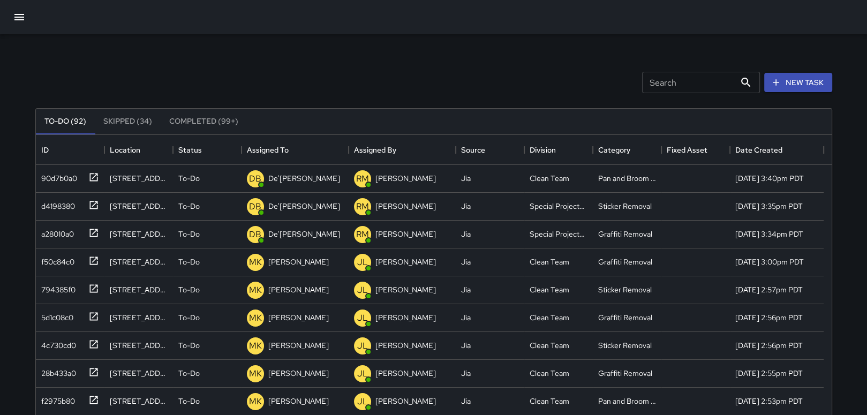
click at [365, 53] on div "Search Search New Task To-Do (92) Skipped (34) Completed (99+) ID Location Stat…" at bounding box center [433, 333] width 822 height 598
